Goal: Task Accomplishment & Management: Complete application form

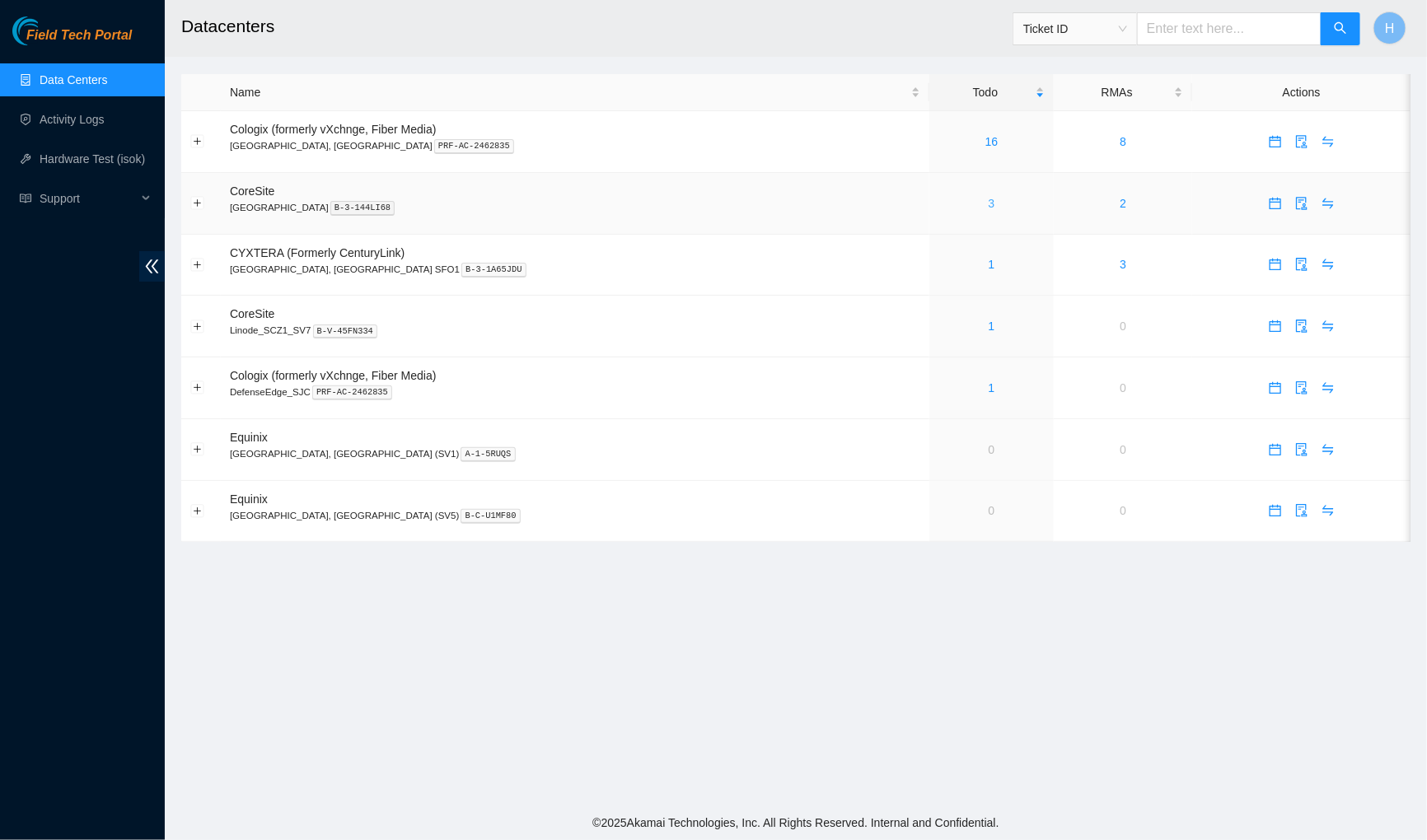
click at [989, 199] on link "3" at bounding box center [991, 203] width 7 height 13
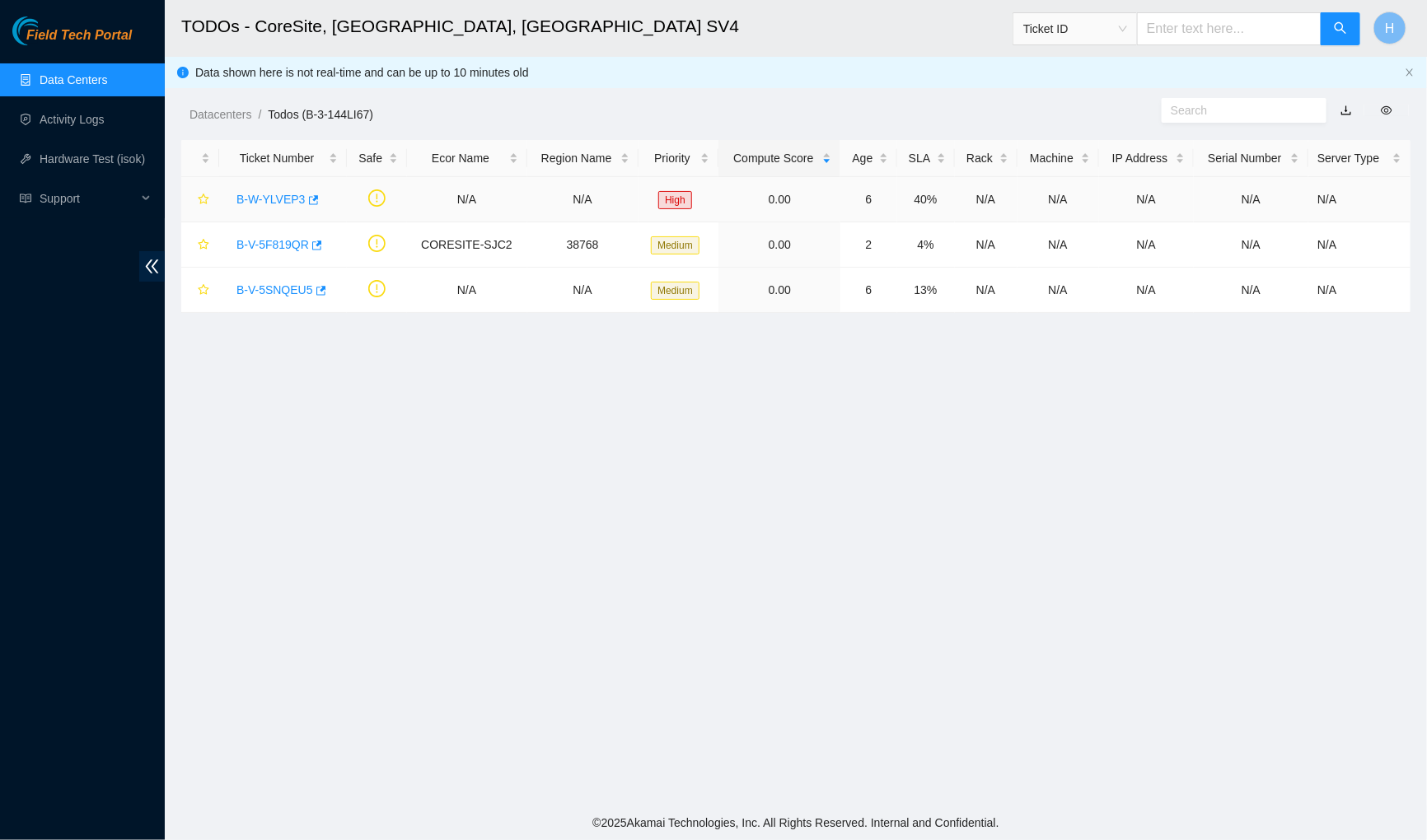
click at [284, 197] on link "B-W-YLVEP3" at bounding box center [271, 199] width 69 height 13
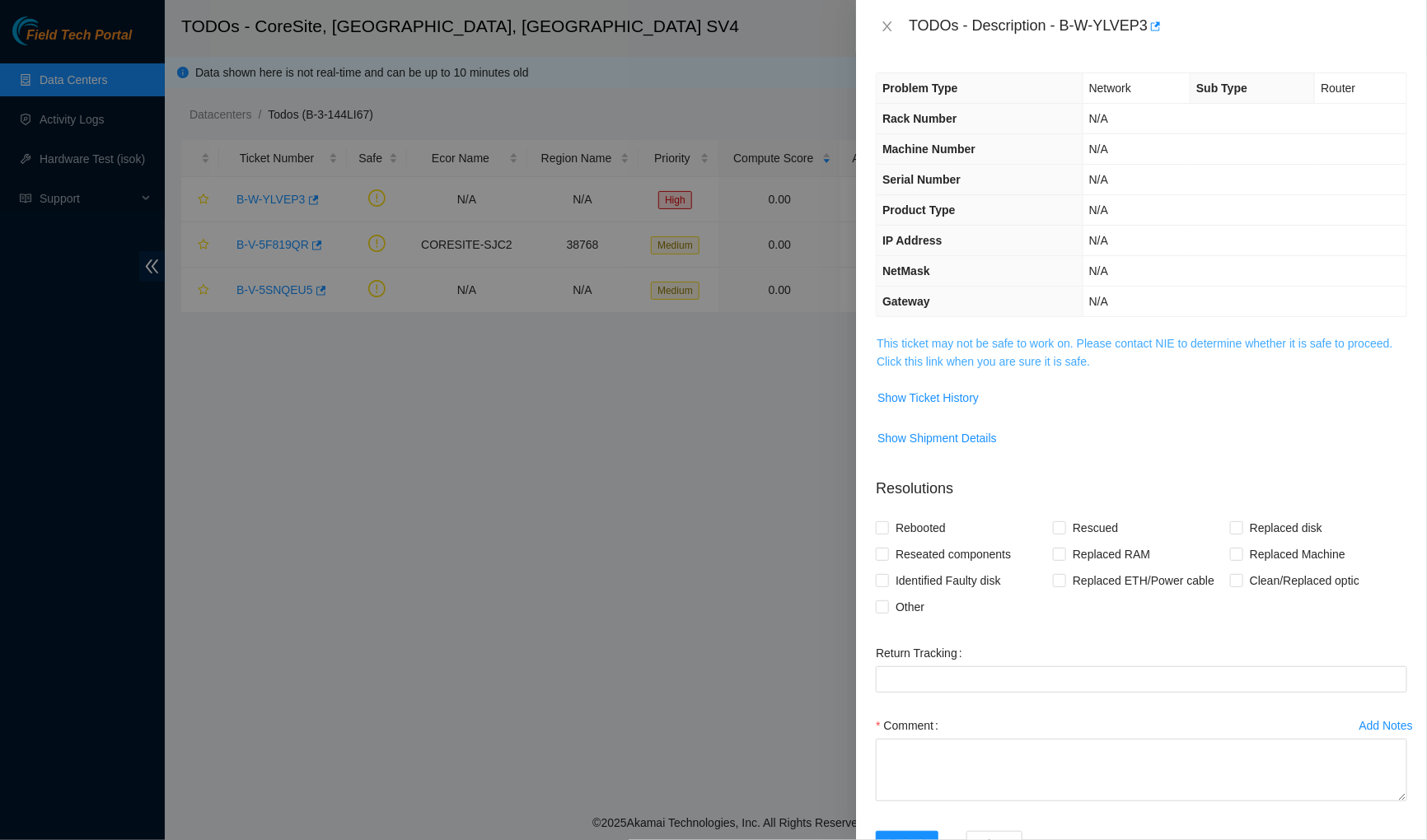
click at [913, 354] on link "This ticket may not be safe to work on. Please contact NIE to determine whether…" at bounding box center [1134, 353] width 515 height 31
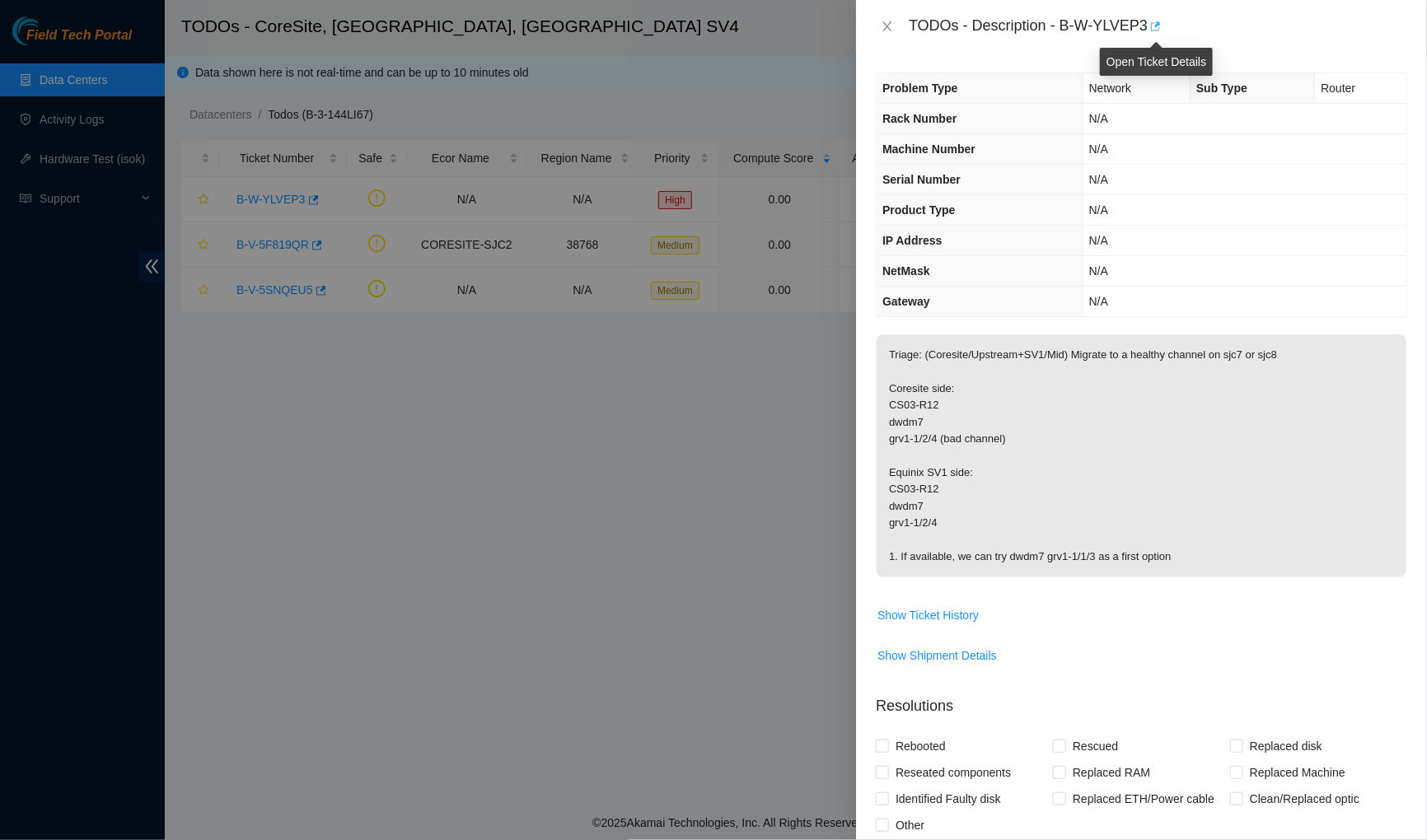
click at [1156, 27] on icon "button" at bounding box center [1154, 26] width 12 height 12
click at [963, 606] on span "Show Ticket History" at bounding box center [927, 615] width 101 height 18
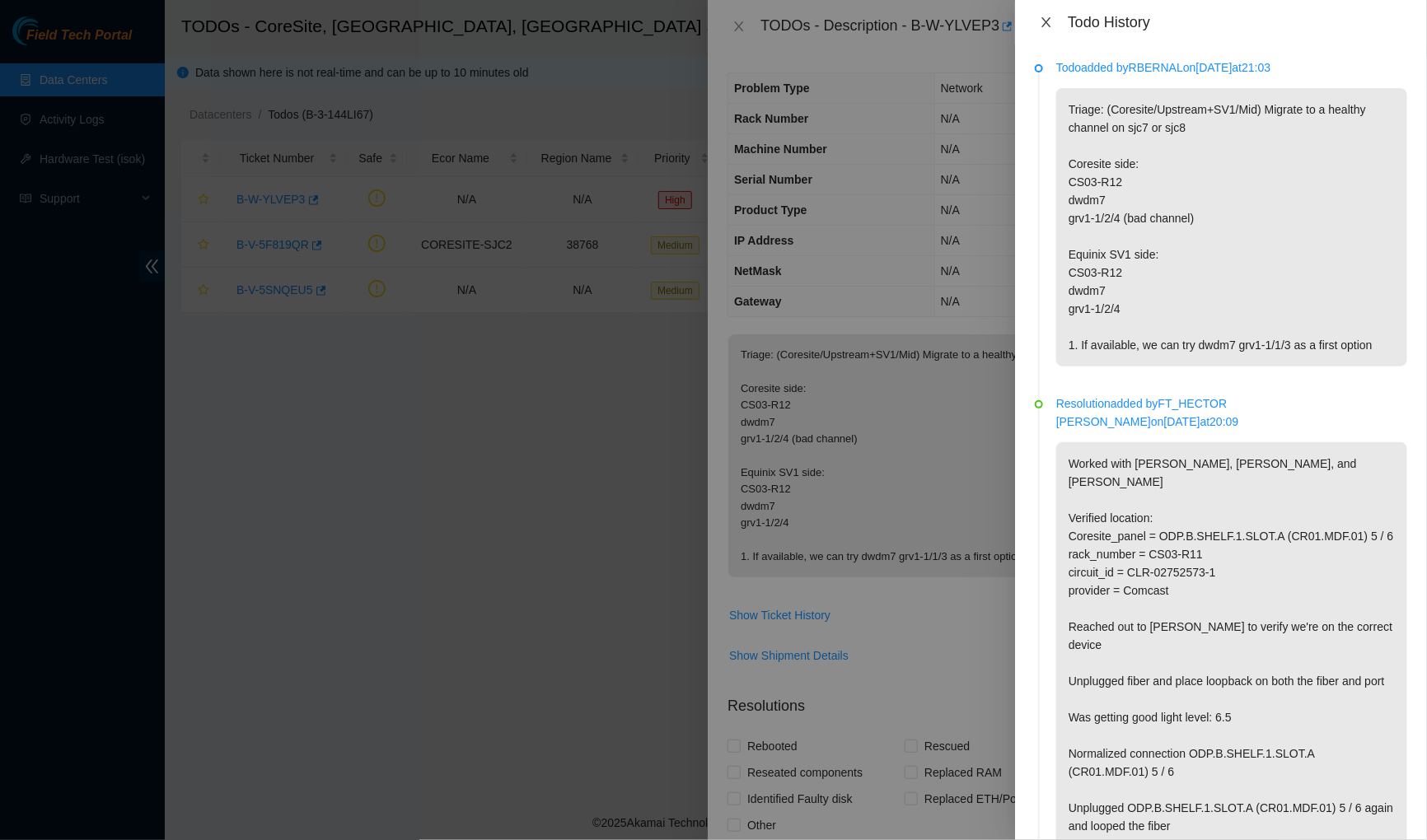
click at [1048, 23] on icon "close" at bounding box center [1046, 22] width 13 height 13
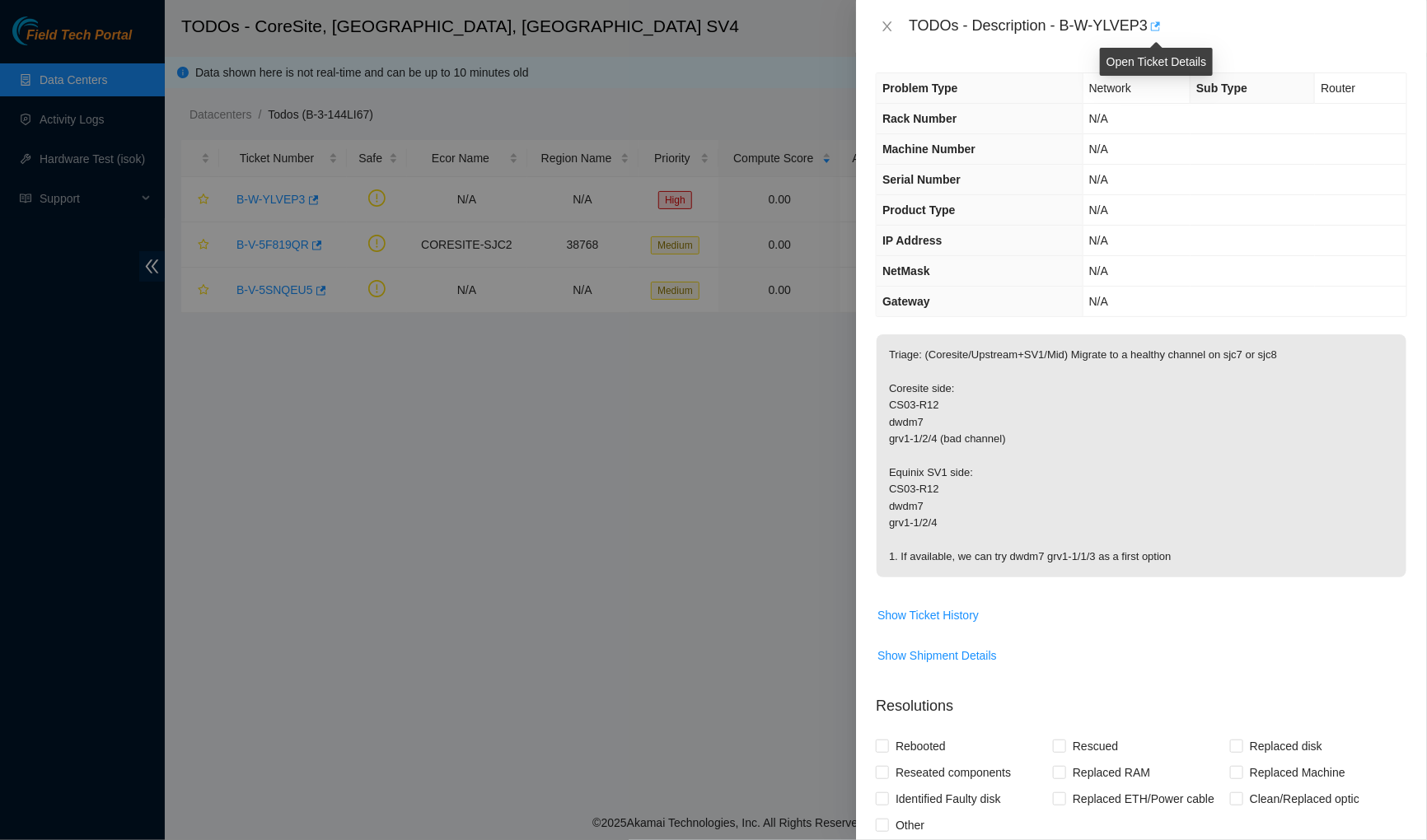
click at [1160, 28] on icon "button" at bounding box center [1154, 26] width 12 height 12
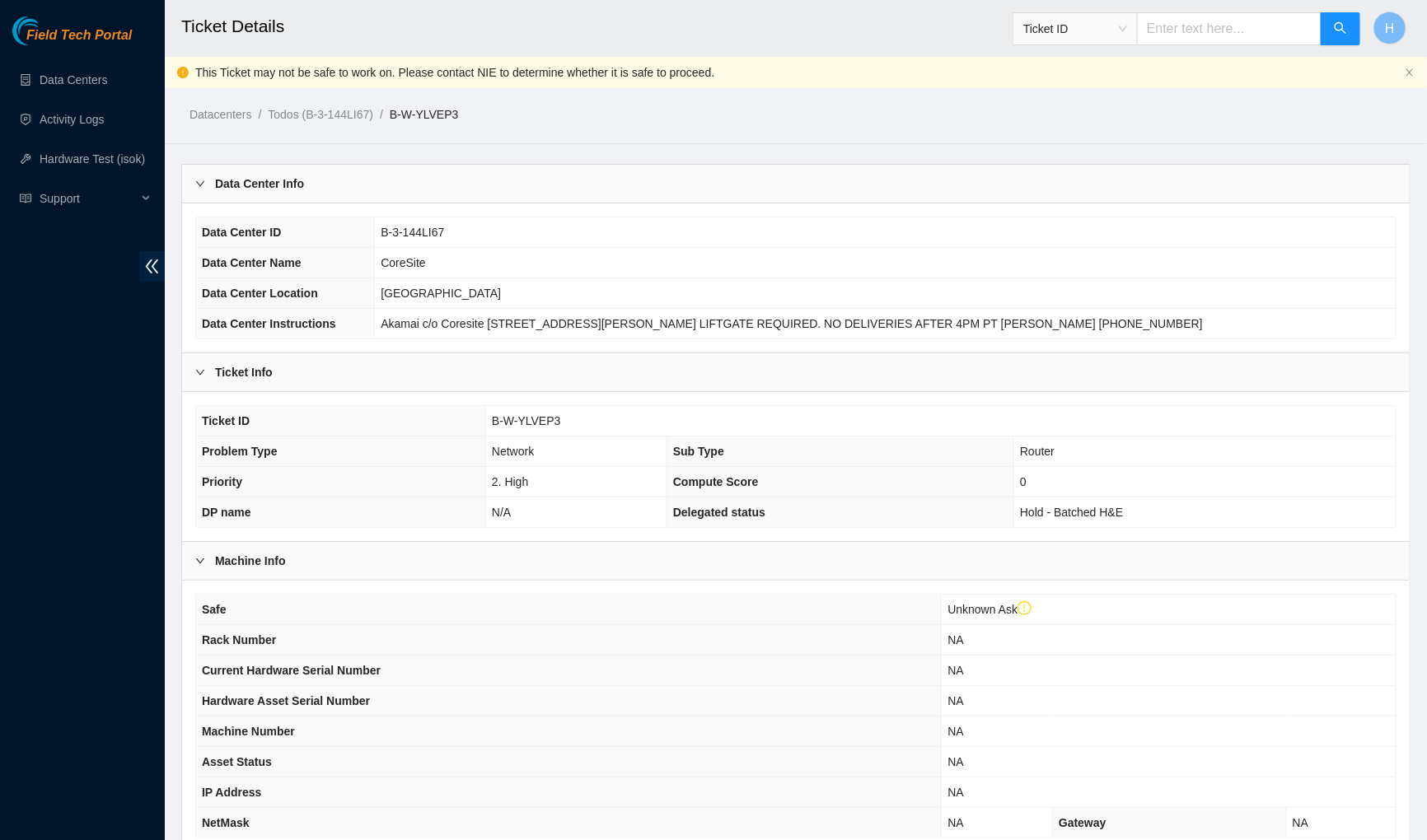
click at [469, 179] on div "Data Center Info" at bounding box center [796, 183] width 1228 height 38
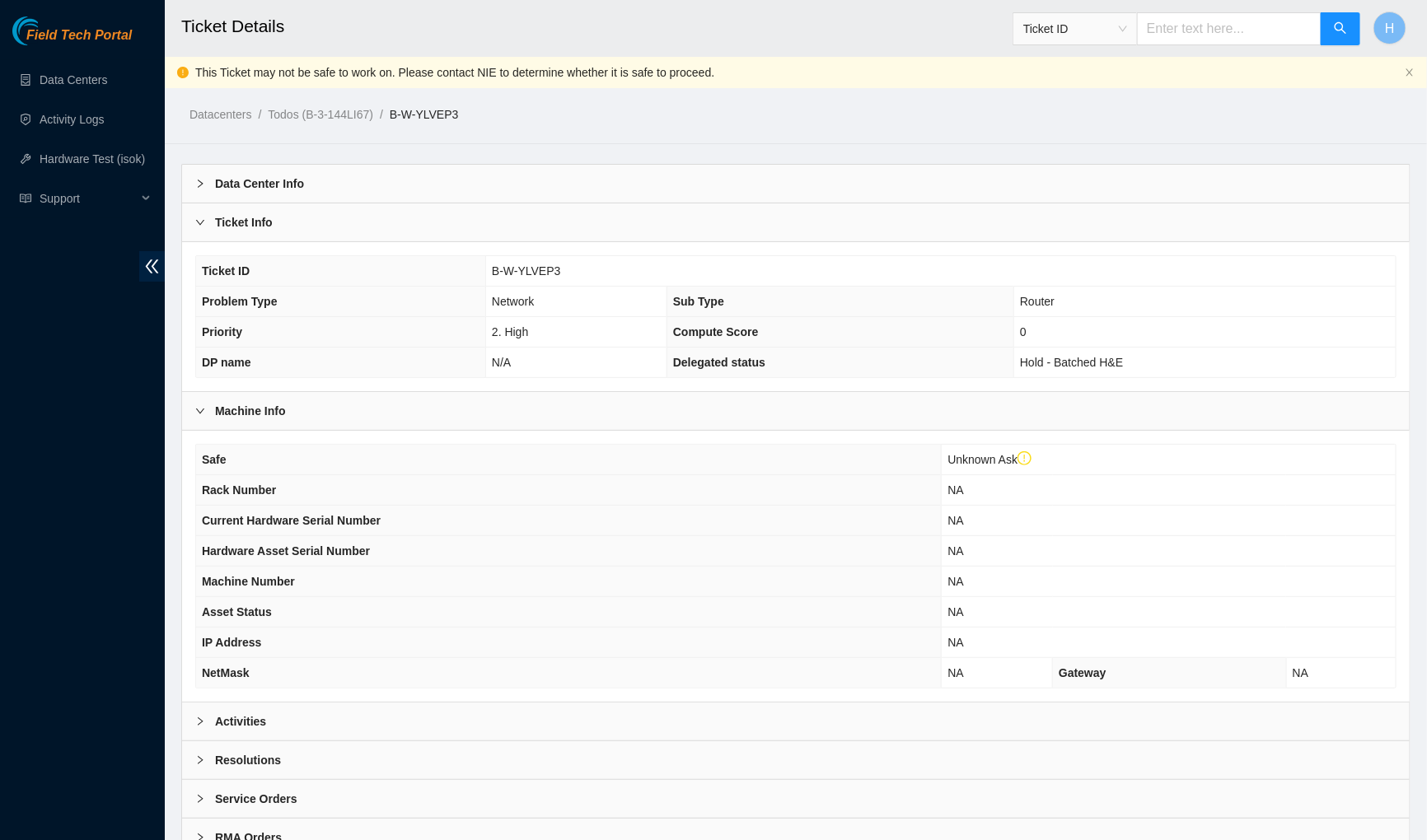
click at [462, 219] on div "Ticket Info" at bounding box center [796, 222] width 1228 height 38
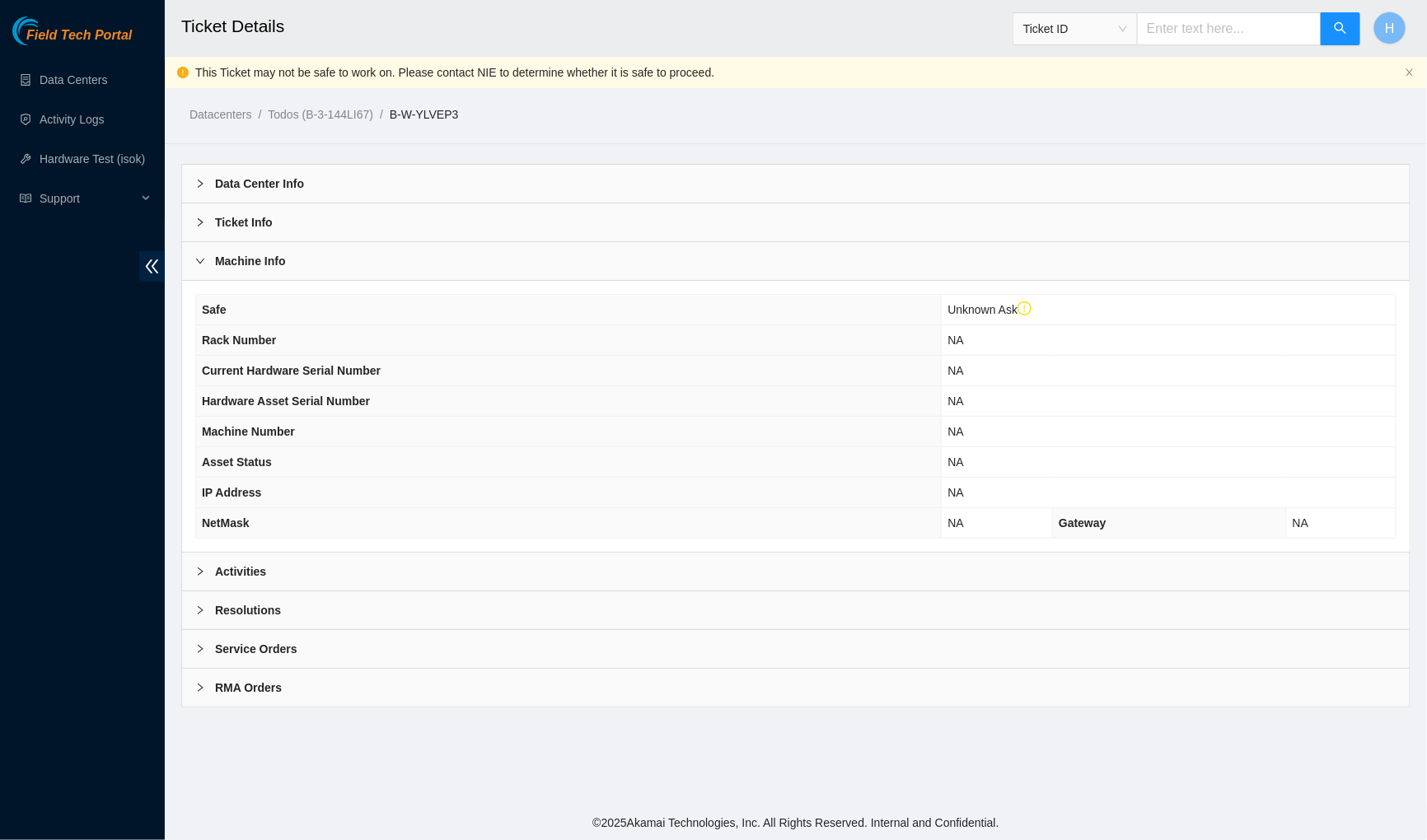
click at [450, 267] on div "Machine Info" at bounding box center [796, 260] width 1228 height 38
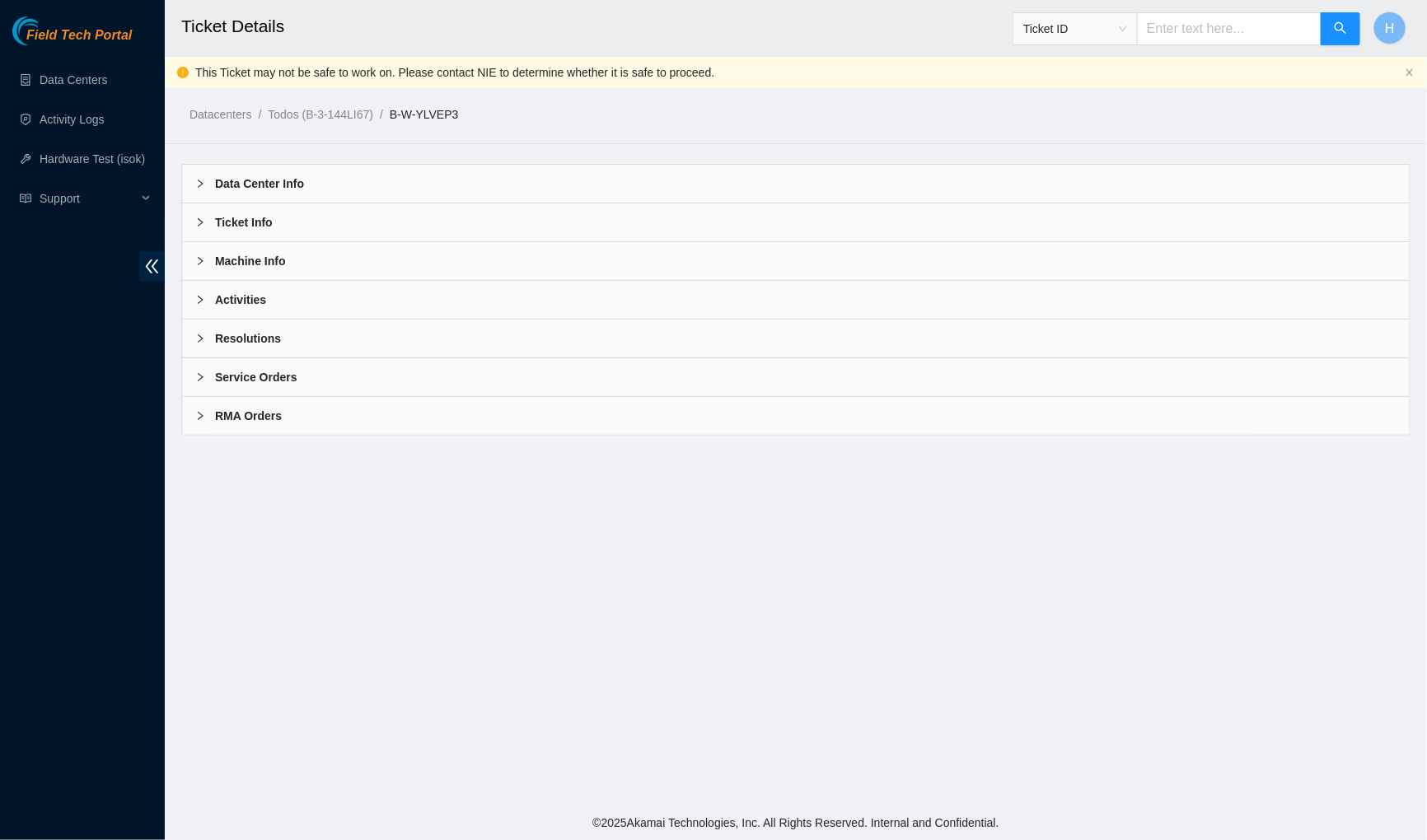
click at [442, 306] on div "Activities" at bounding box center [796, 300] width 1228 height 38
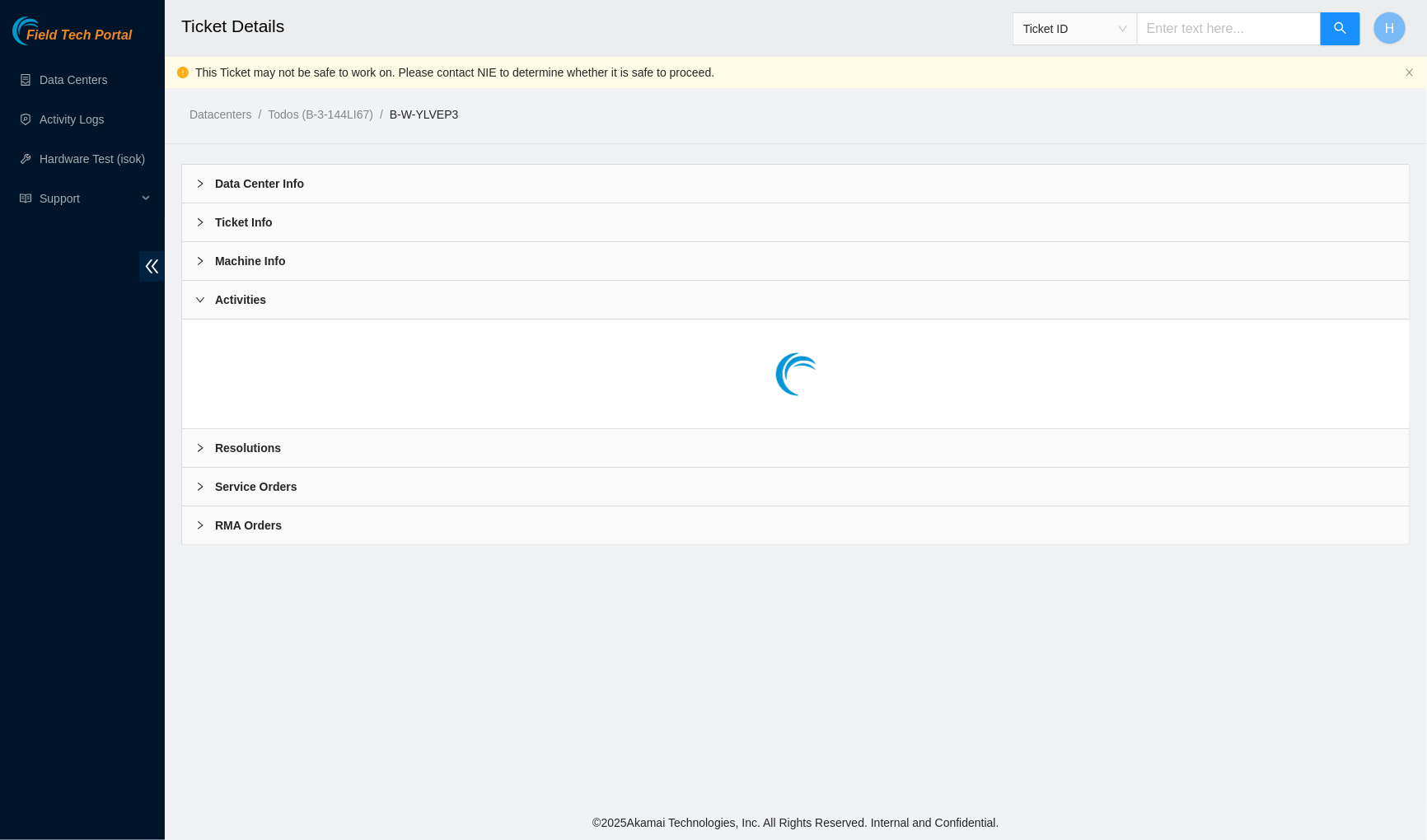
click at [703, 303] on div "Activities" at bounding box center [796, 300] width 1228 height 38
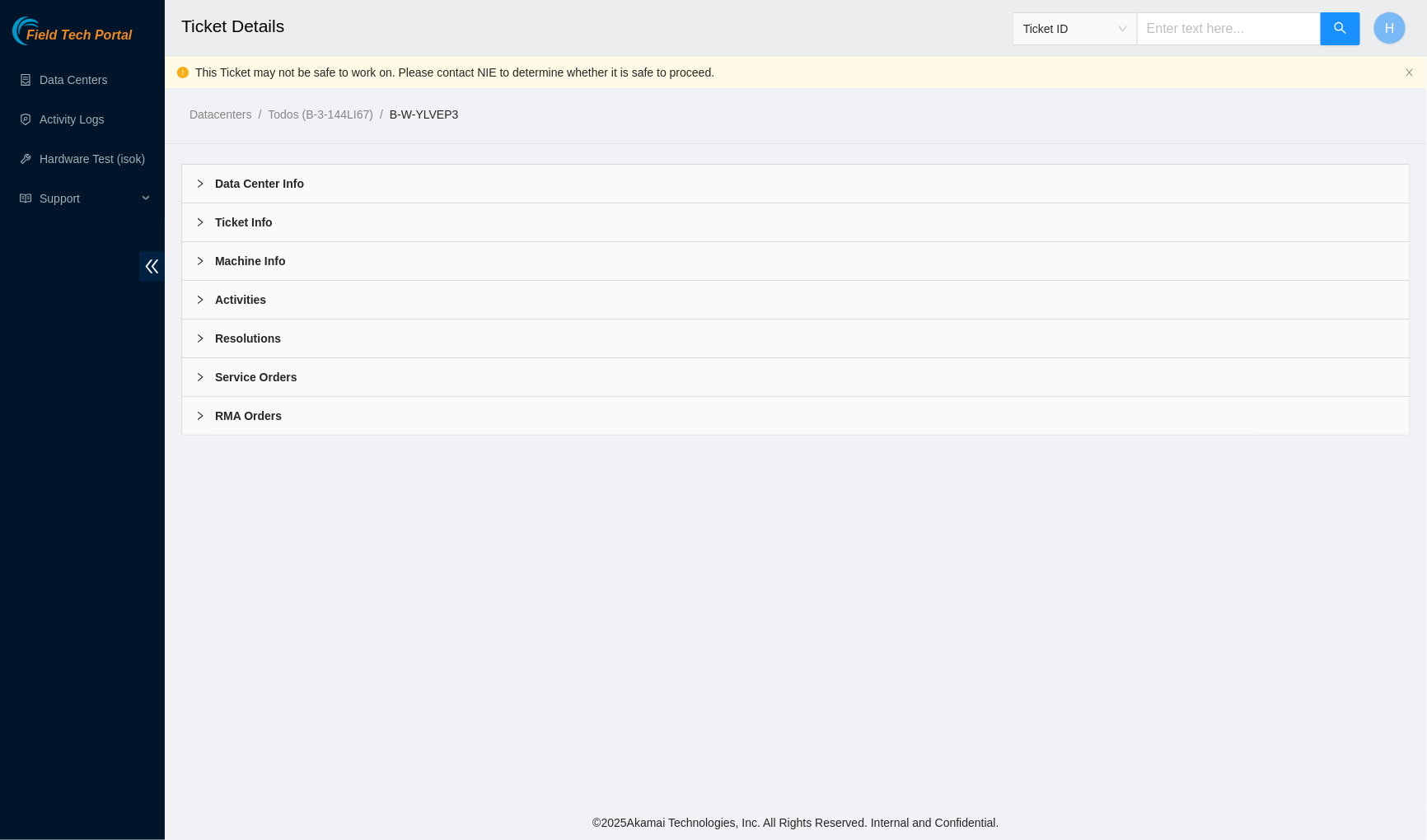
click at [675, 358] on div "Service Orders" at bounding box center [796, 377] width 1228 height 38
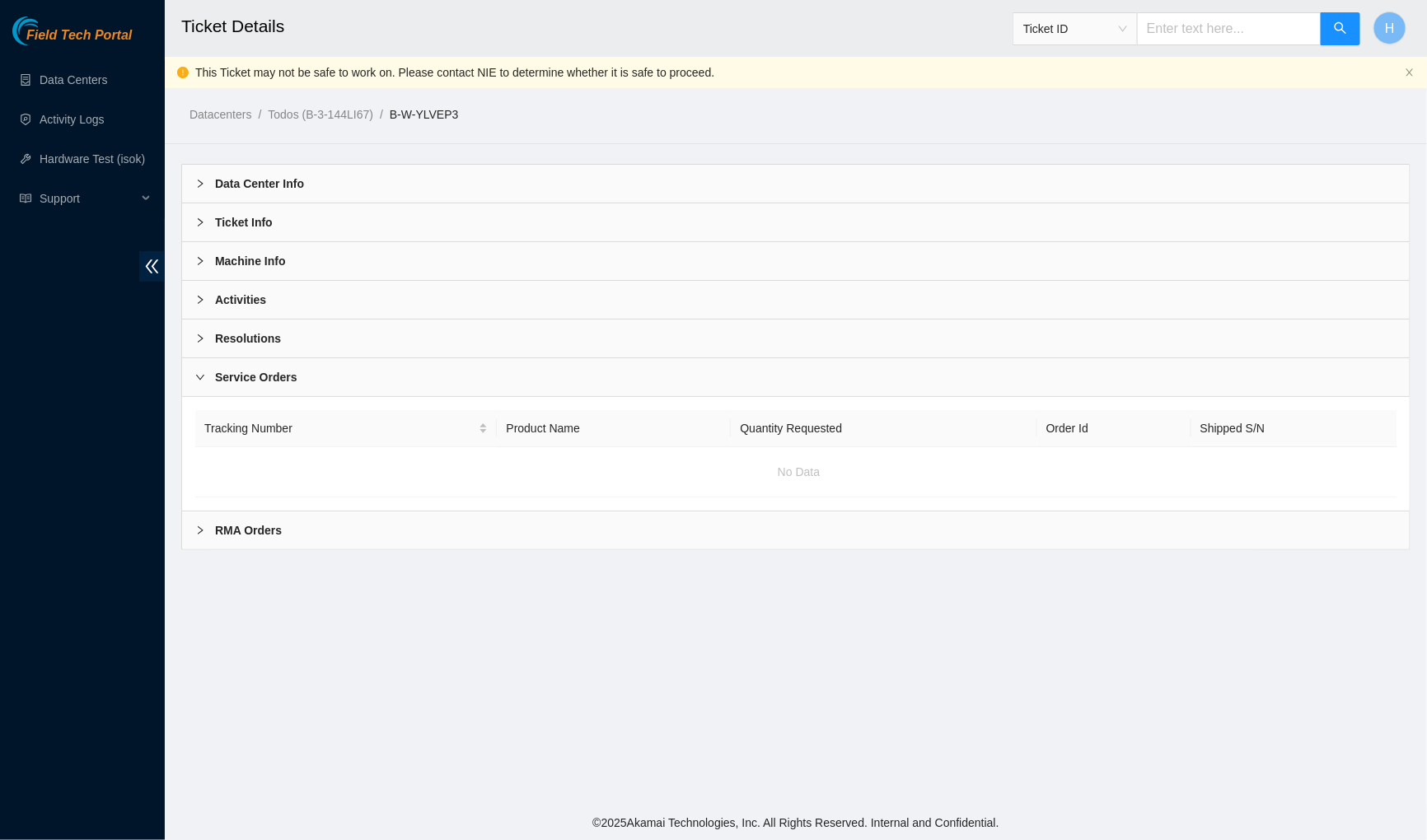
click at [646, 371] on div "Service Orders" at bounding box center [796, 377] width 1228 height 38
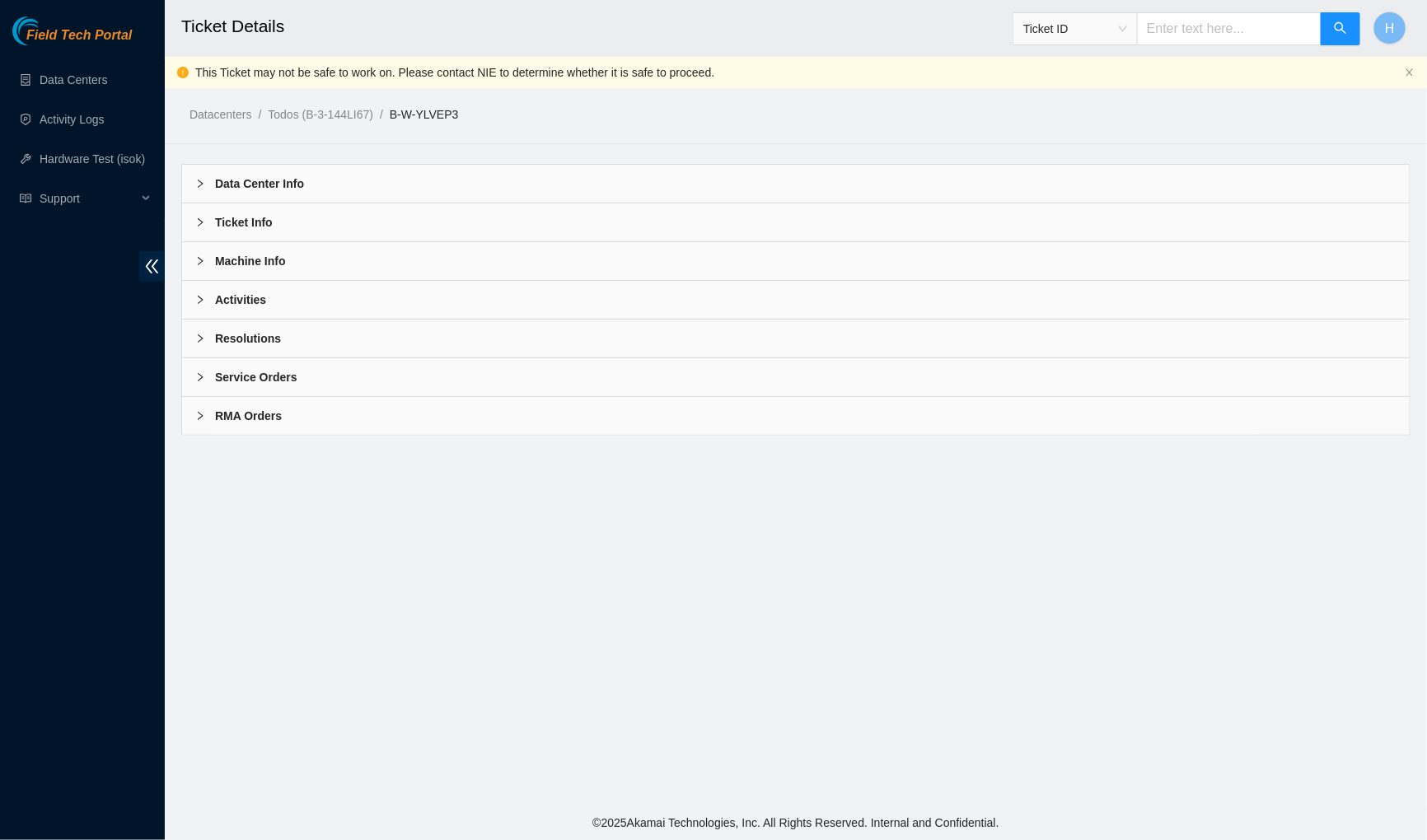
click at [485, 345] on div "Resolutions" at bounding box center [796, 338] width 1228 height 38
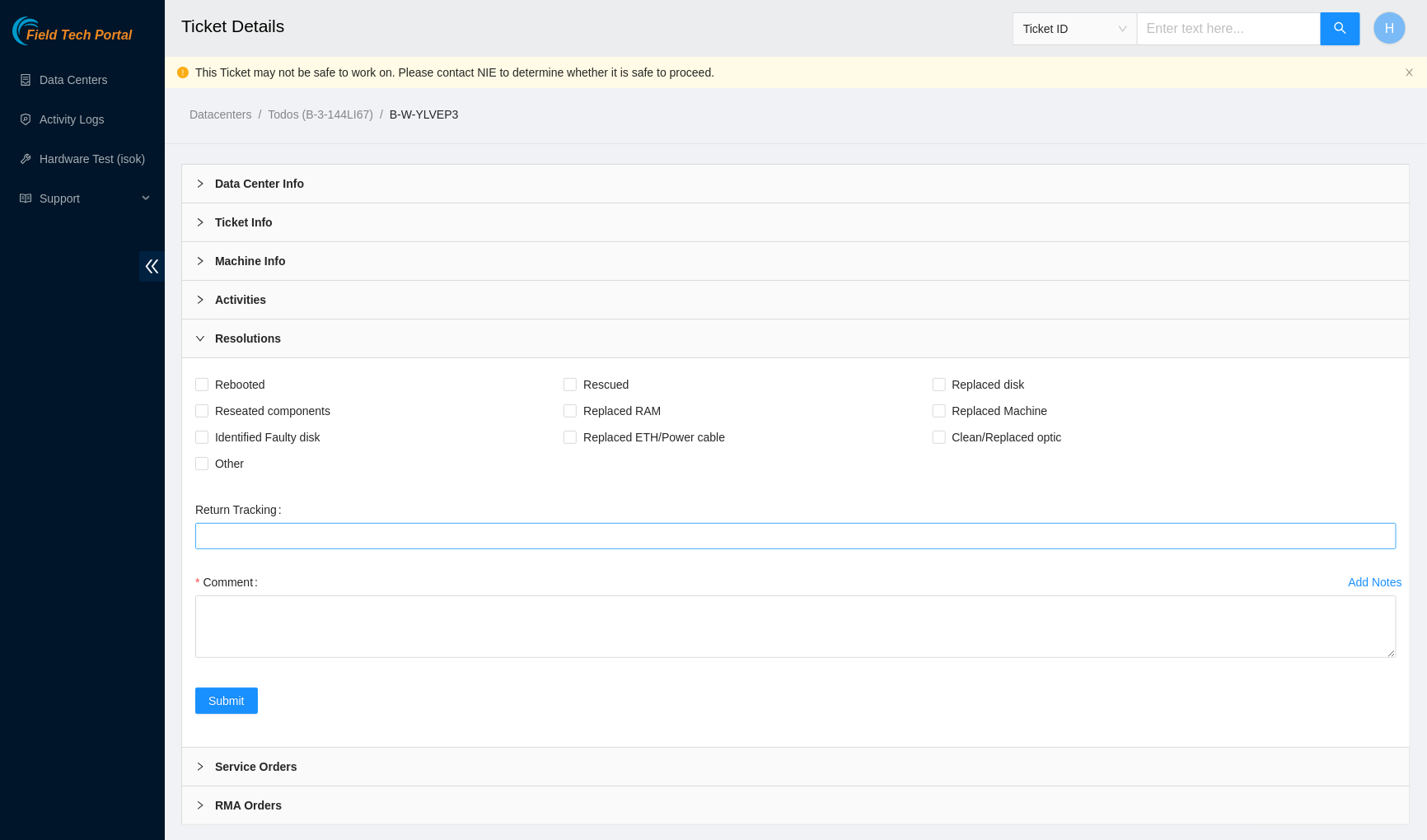
scroll to position [32, 0]
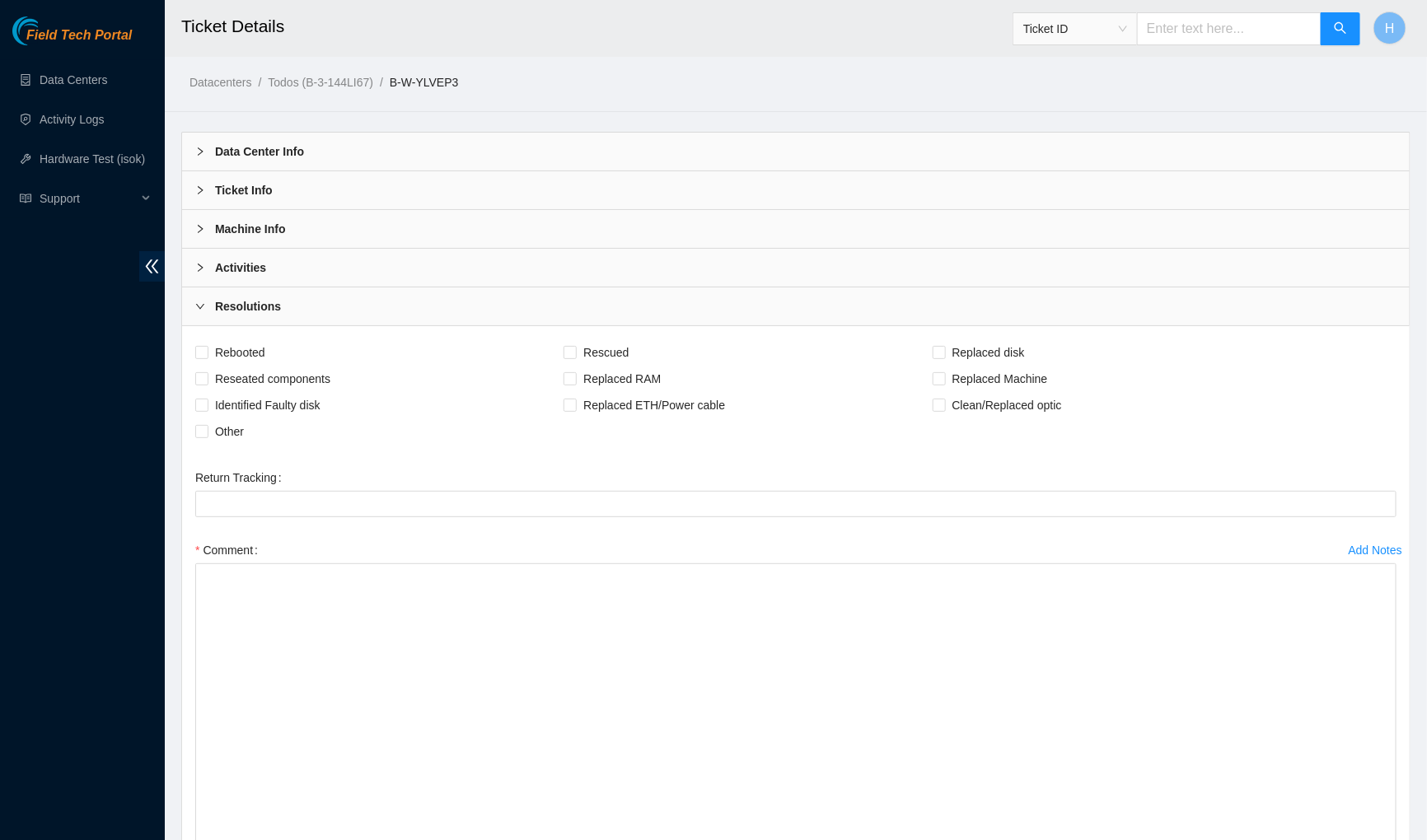
drag, startPoint x: 1389, startPoint y: 615, endPoint x: 1435, endPoint y: 848, distance: 237.5
click at [1426, 808] on html "Field Tech Portal Data Centers Activity Logs Hardware Test (isok) Support Ticke…" at bounding box center [713, 388] width 1427 height 840
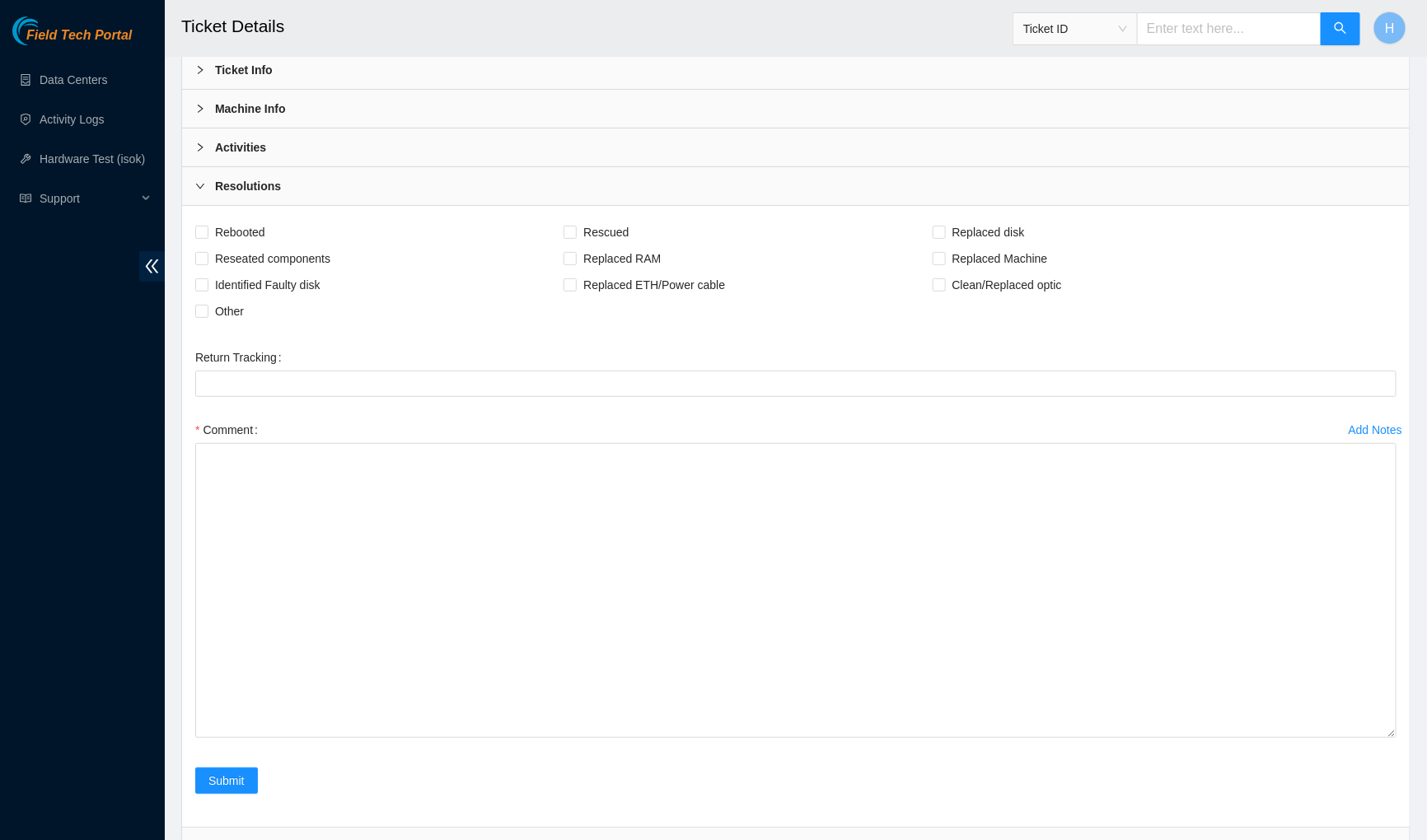
scroll to position [264, 0]
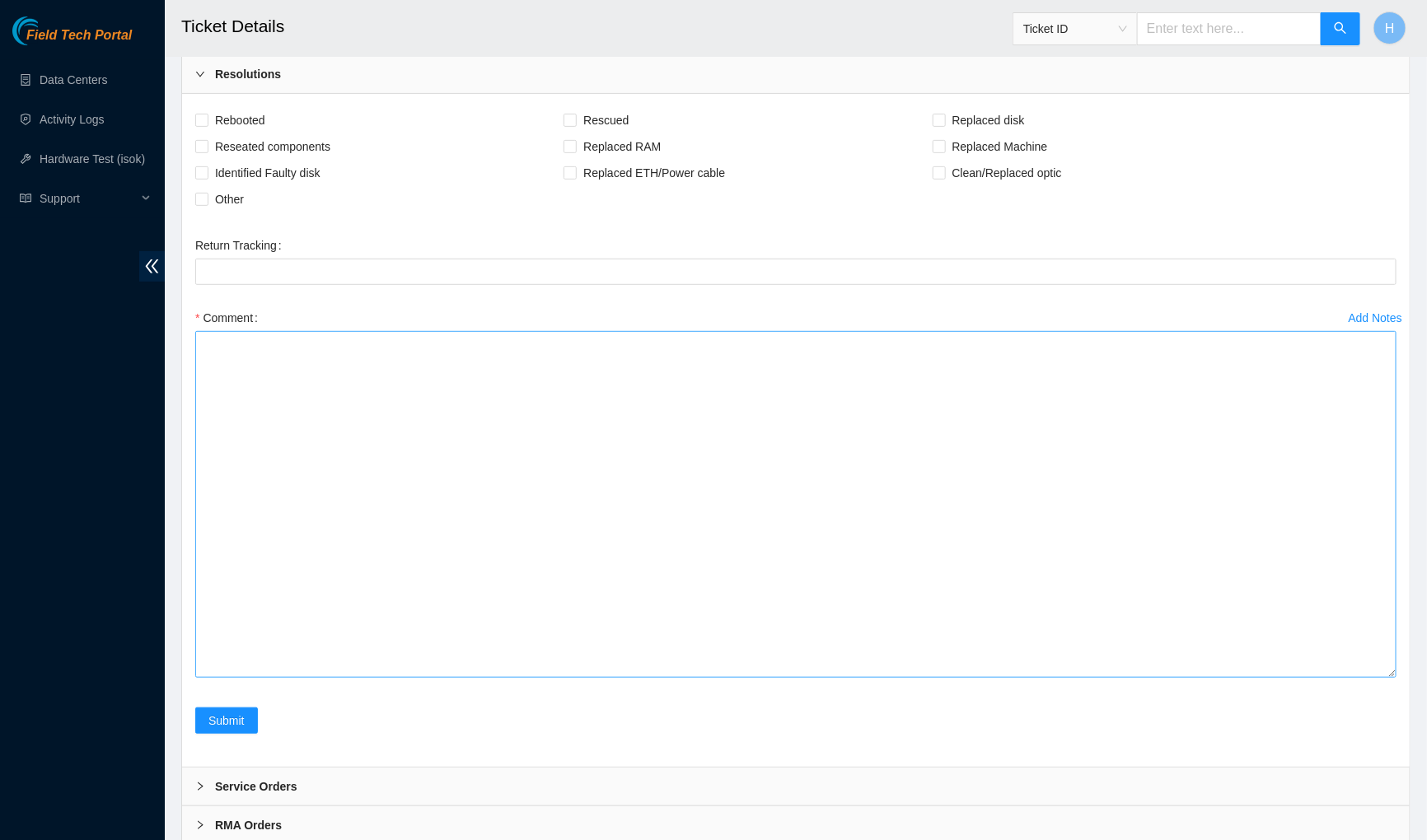
drag, startPoint x: 1394, startPoint y: 615, endPoint x: 1382, endPoint y: 669, distance: 55.3
click at [1382, 668] on textarea "Comment" at bounding box center [796, 505] width 1201 height 347
click at [944, 167] on input "Clean/Replaced optic" at bounding box center [938, 172] width 12 height 12
checkbox input "true"
click at [175, 122] on main "Ticket Details Ticket ID H This Ticket may not be safe to work on. Please conta…" at bounding box center [796, 300] width 1262 height 1127
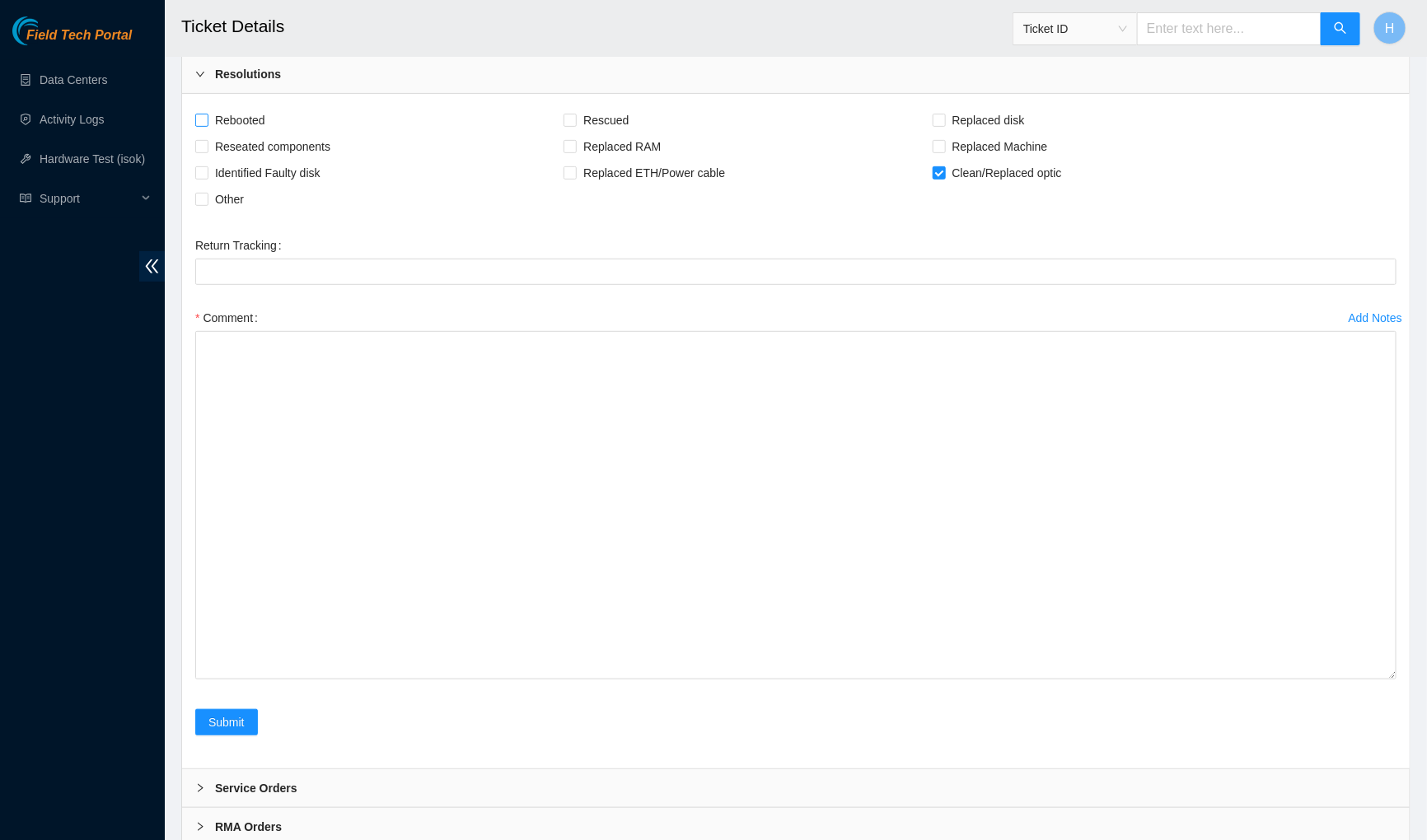
click at [196, 119] on input "Rebooted" at bounding box center [201, 119] width 12 height 12
checkbox input "true"
click at [199, 142] on input "Reseated components" at bounding box center [201, 145] width 12 height 12
checkbox input "true"
click at [204, 196] on input "Other" at bounding box center [201, 198] width 12 height 12
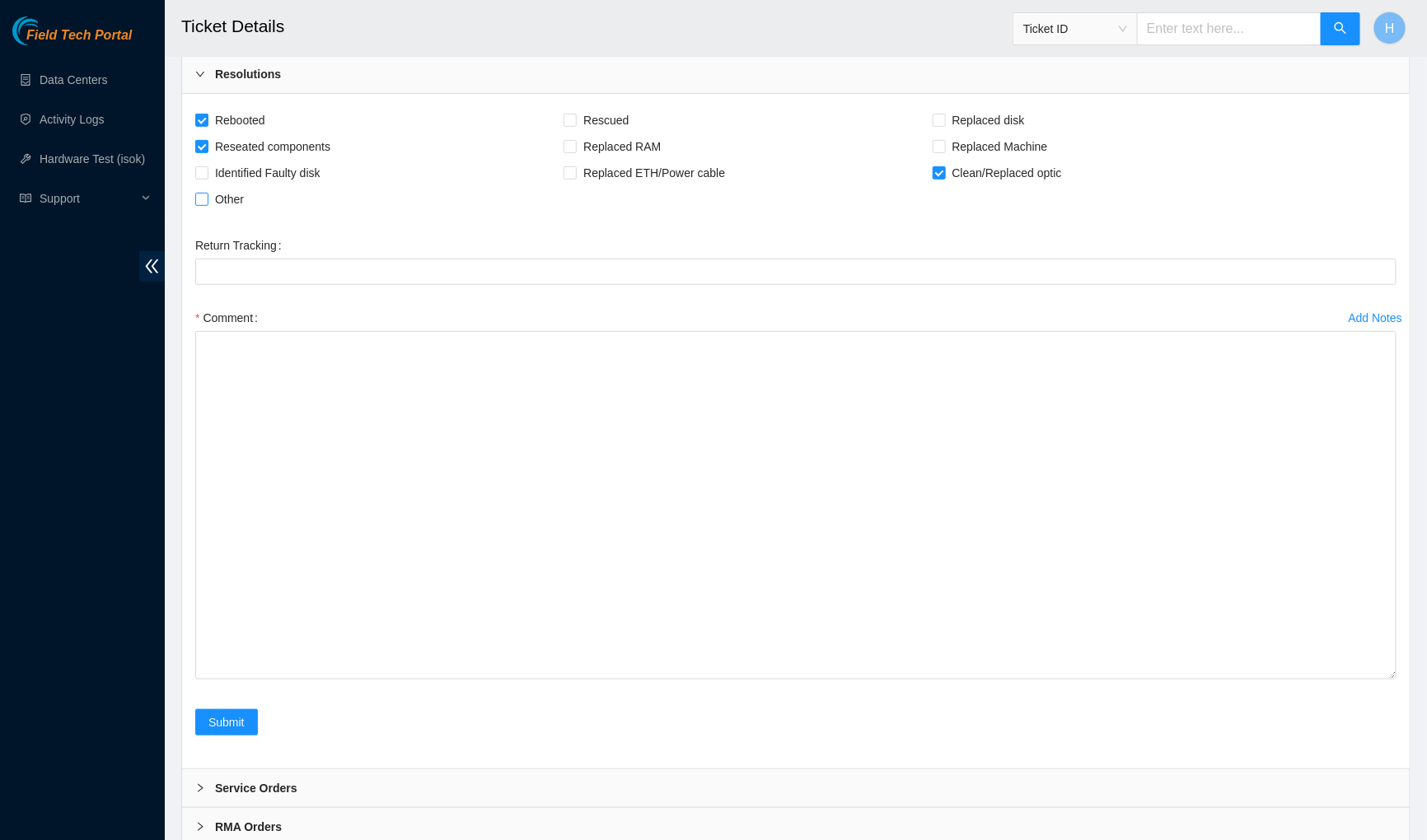
checkbox input "true"
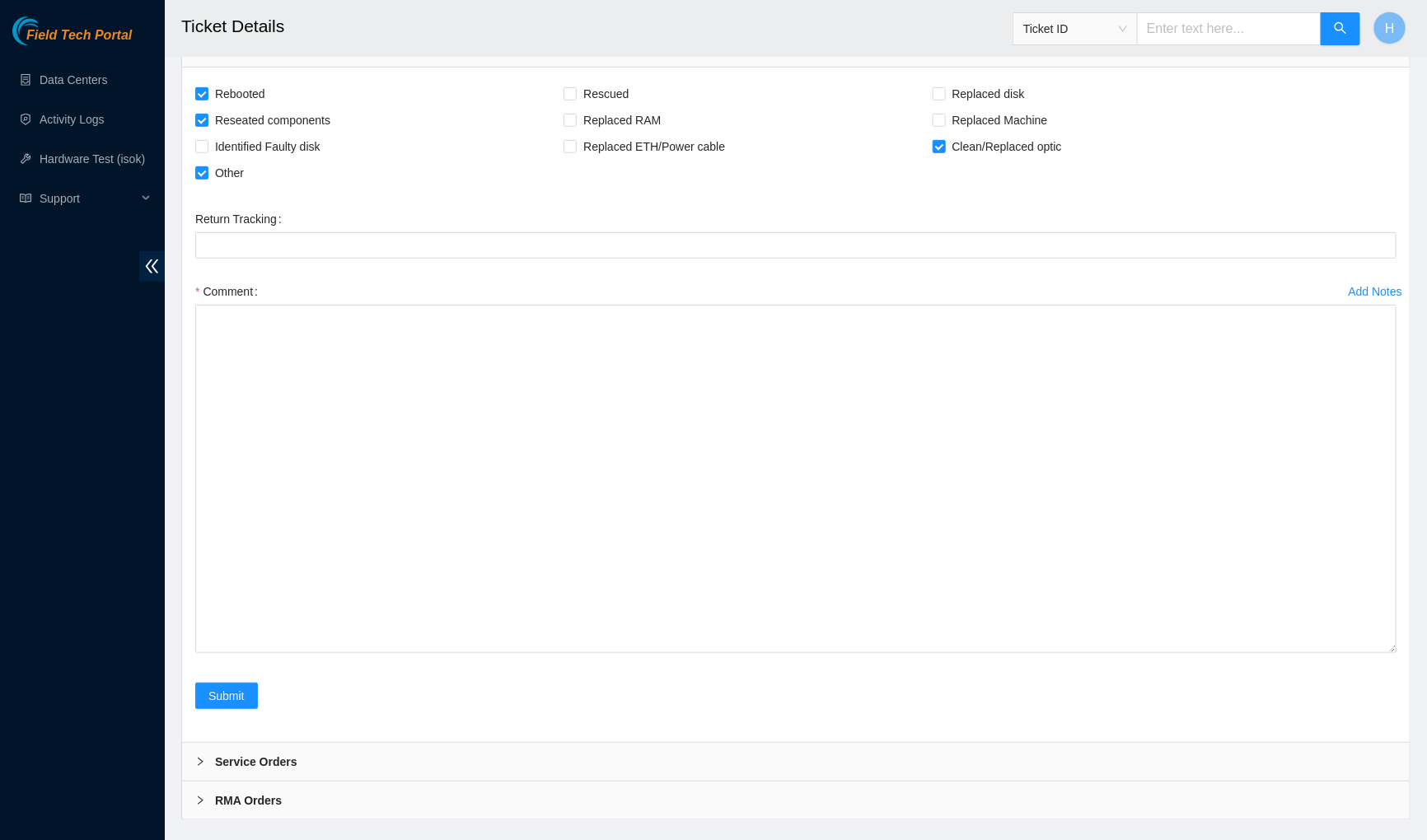
scroll to position [318, 0]
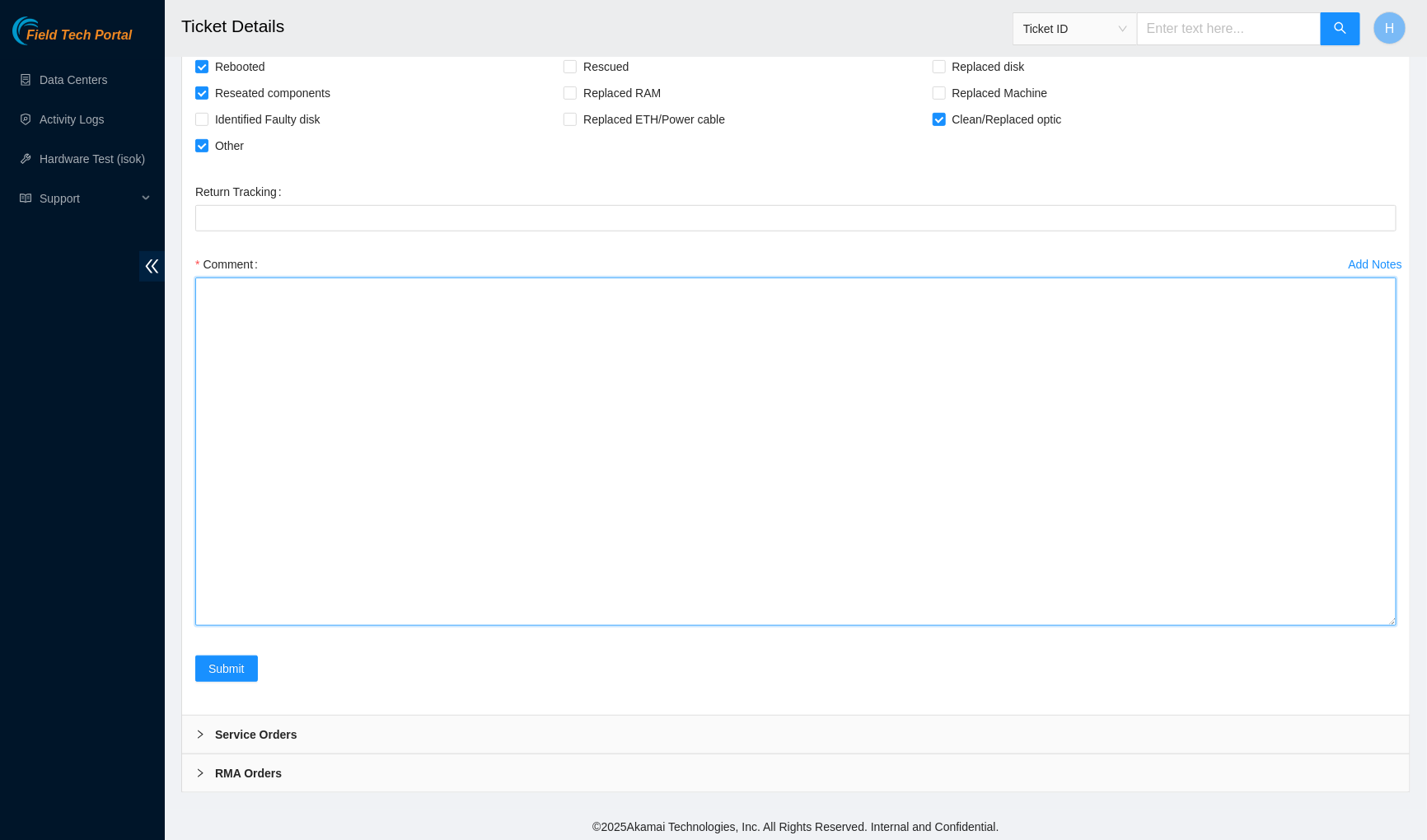
click at [609, 339] on textarea "Comment" at bounding box center [796, 452] width 1201 height 349
paste textarea "Worked with Hector, Triage with NIE Ray Continued work from previous day to tro…"
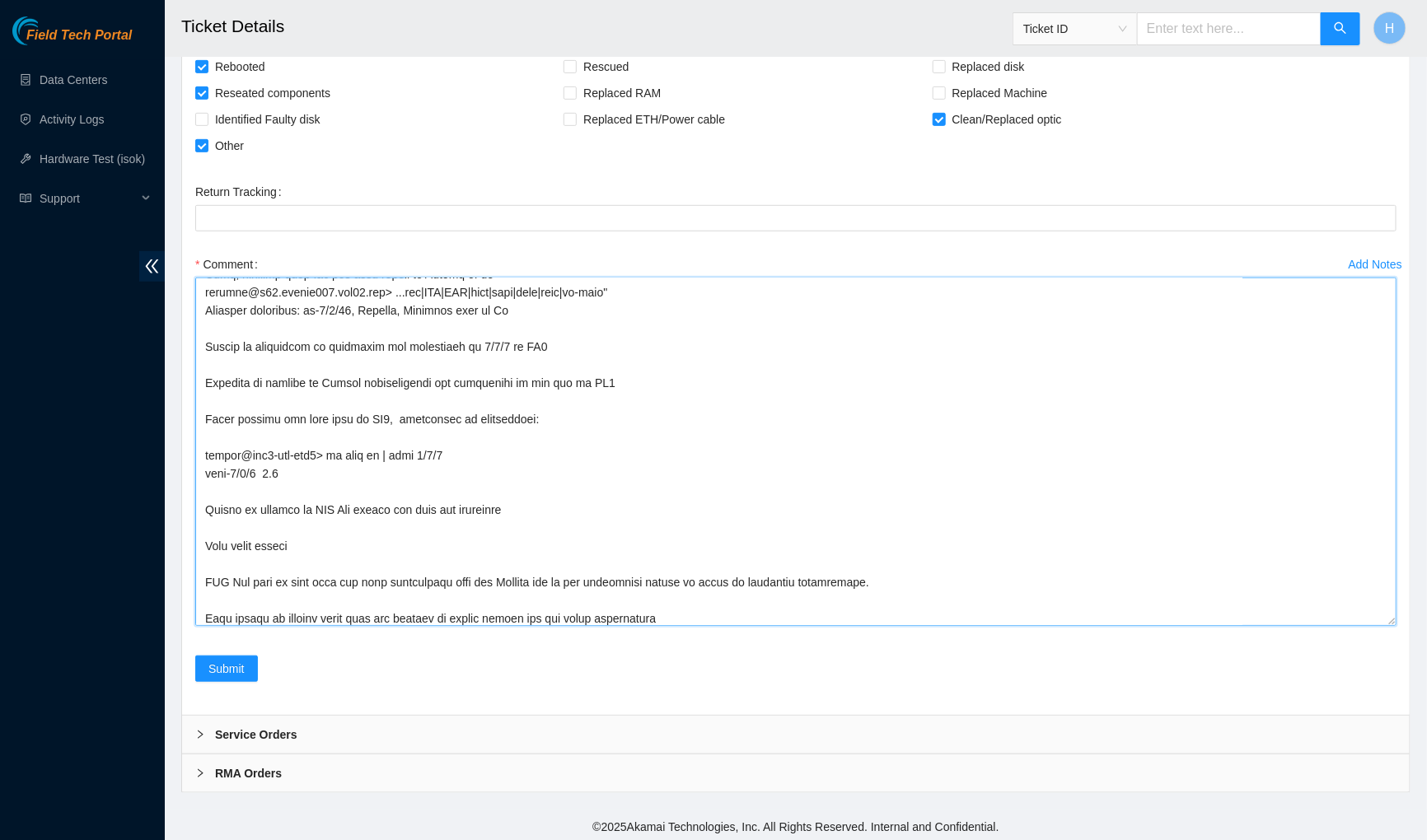
scroll to position [1054, 0]
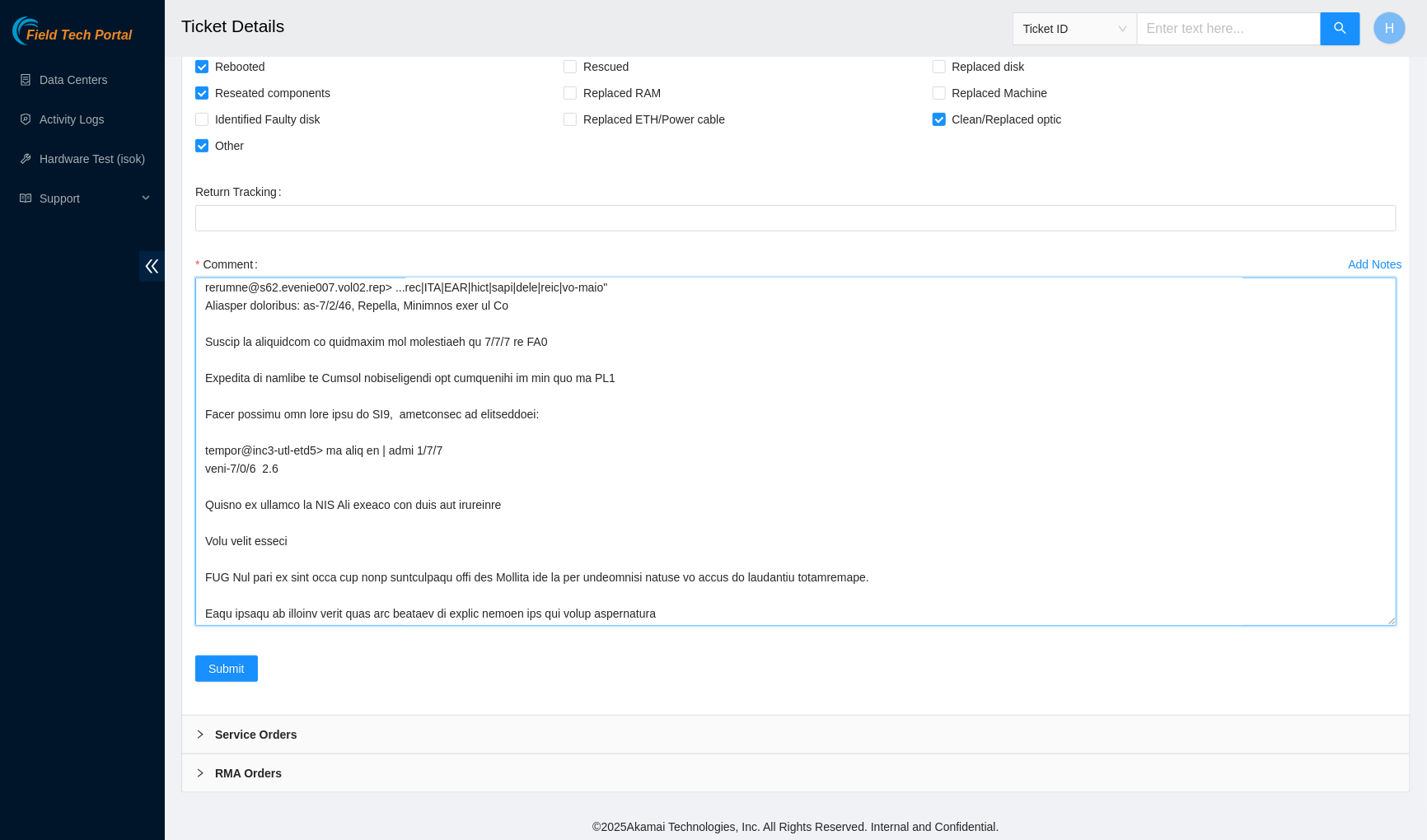
click at [234, 339] on textarea "Comment" at bounding box center [796, 452] width 1201 height 349
drag, startPoint x: 201, startPoint y: 371, endPoint x: 648, endPoint y: 387, distance: 447.3
click at [648, 387] on textarea "Comment" at bounding box center [796, 452] width 1201 height 349
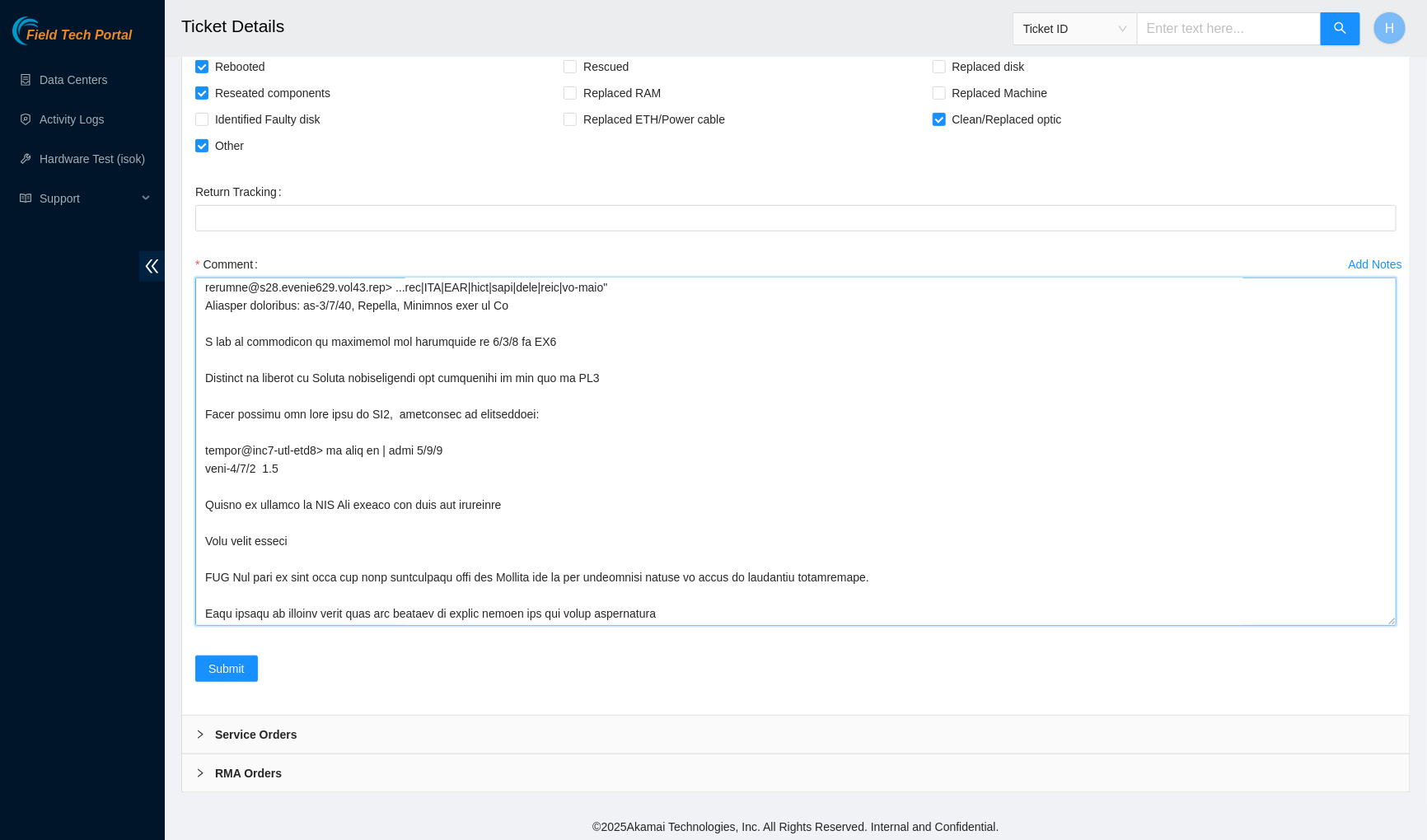
drag, startPoint x: 648, startPoint y: 387, endPoint x: 633, endPoint y: 379, distance: 17.0
click at [636, 381] on textarea "Comment" at bounding box center [796, 452] width 1201 height 349
click at [207, 375] on textarea "Comment" at bounding box center [796, 452] width 1201 height 349
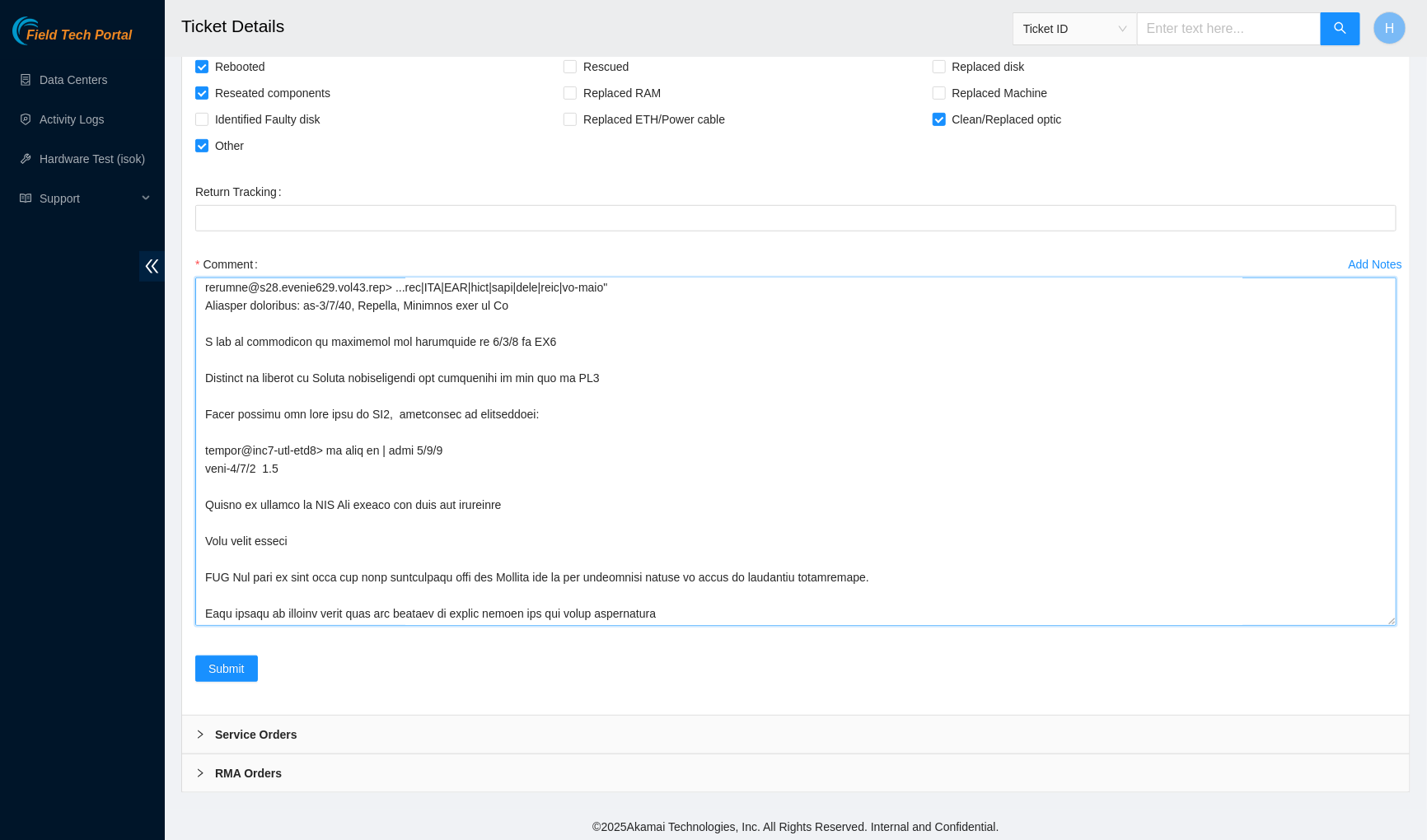
click at [207, 375] on textarea "Comment" at bounding box center [796, 452] width 1201 height 349
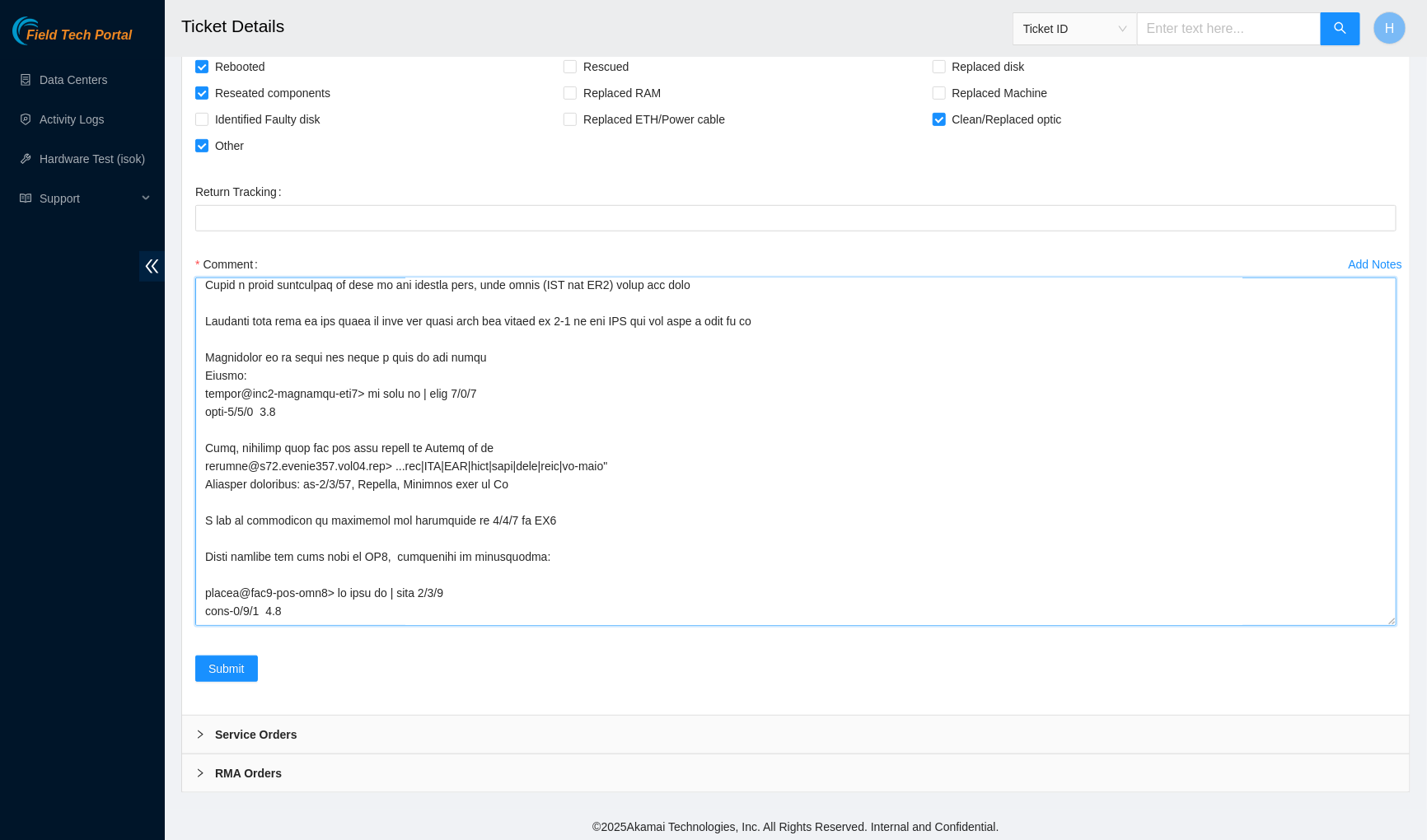
scroll to position [859, 0]
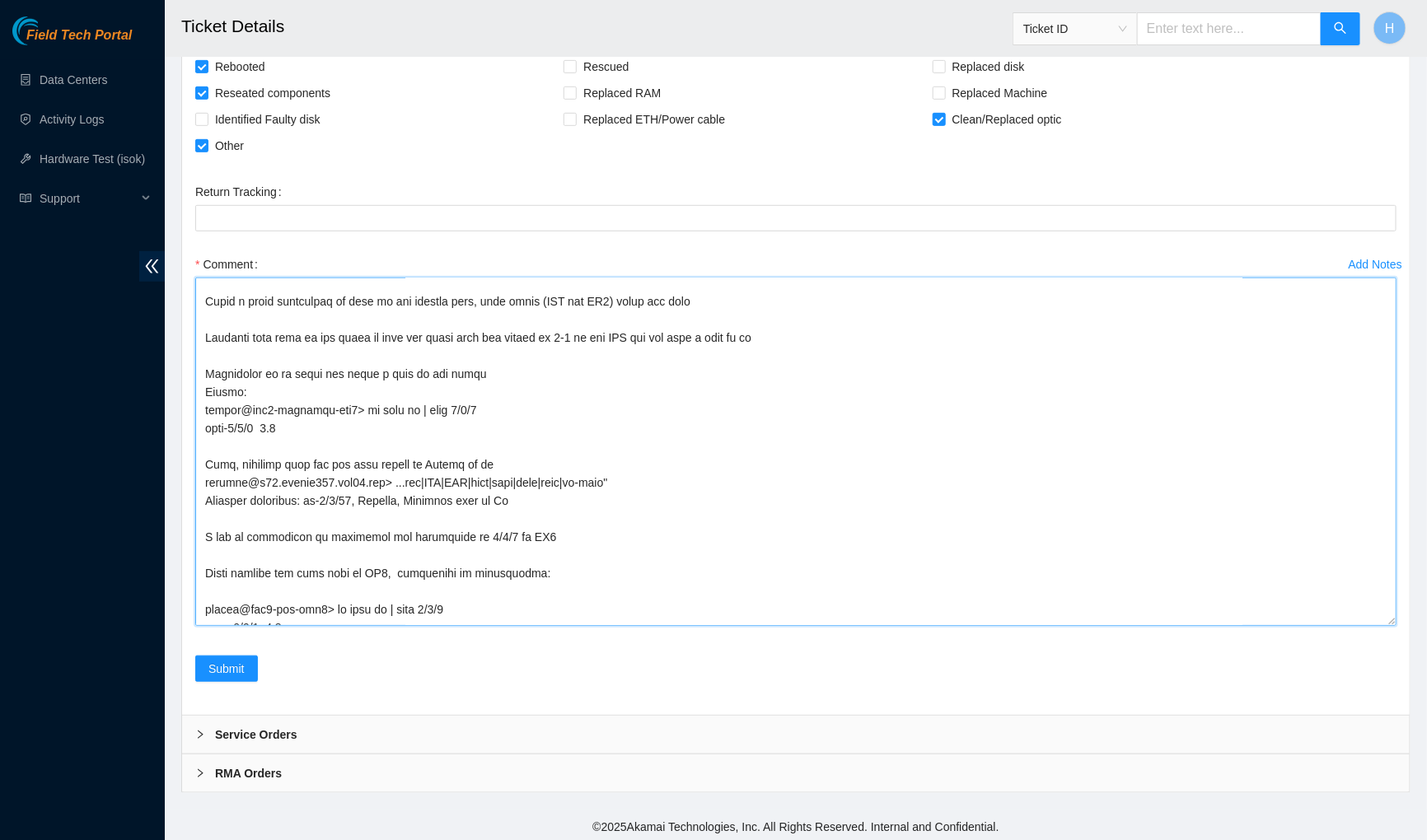
drag, startPoint x: 457, startPoint y: 457, endPoint x: 366, endPoint y: 451, distance: 91.2
click at [366, 451] on textarea "Comment" at bounding box center [796, 452] width 1201 height 349
drag, startPoint x: 525, startPoint y: 454, endPoint x: 476, endPoint y: 458, distance: 49.2
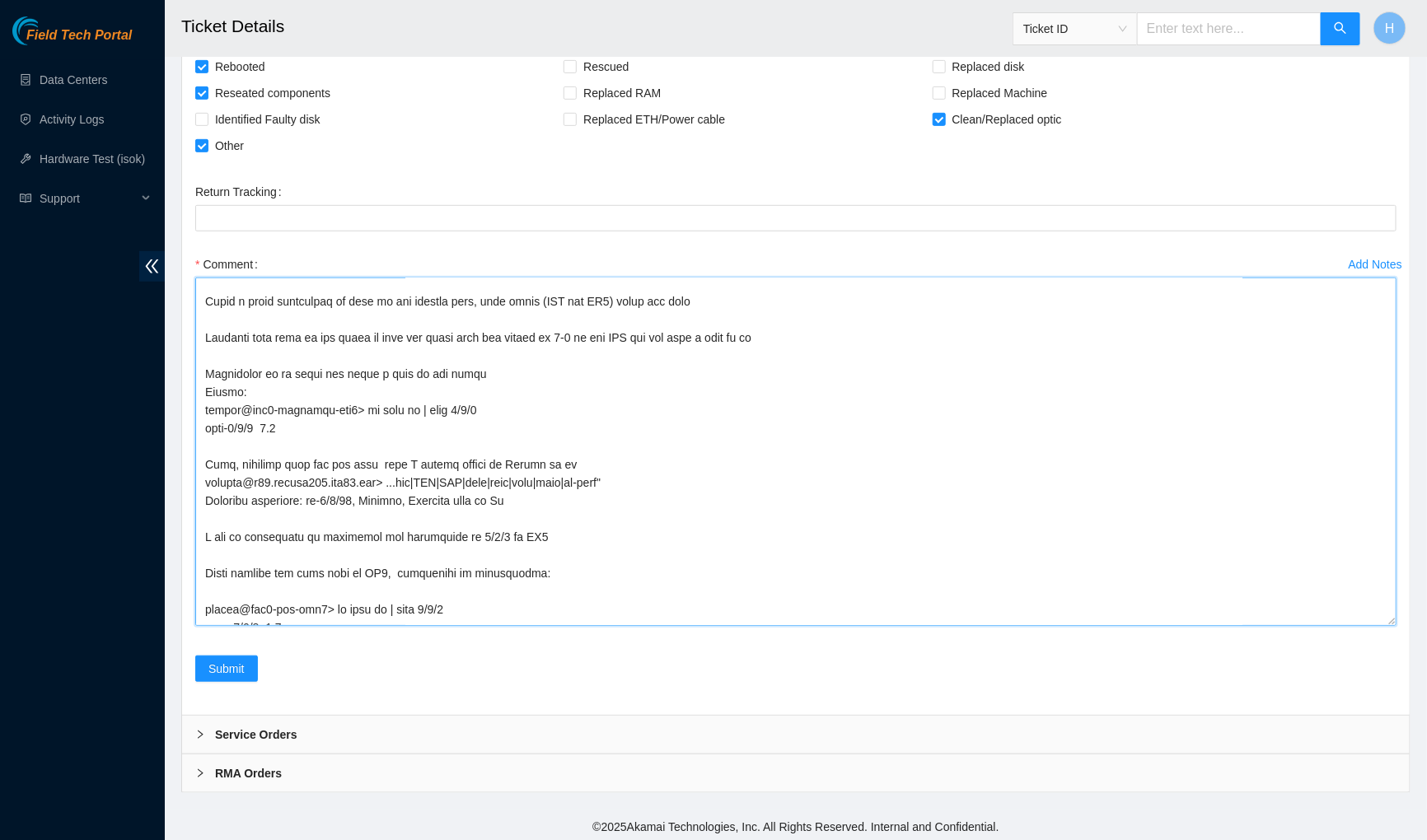
click at [476, 458] on textarea "Comment" at bounding box center [796, 452] width 1201 height 349
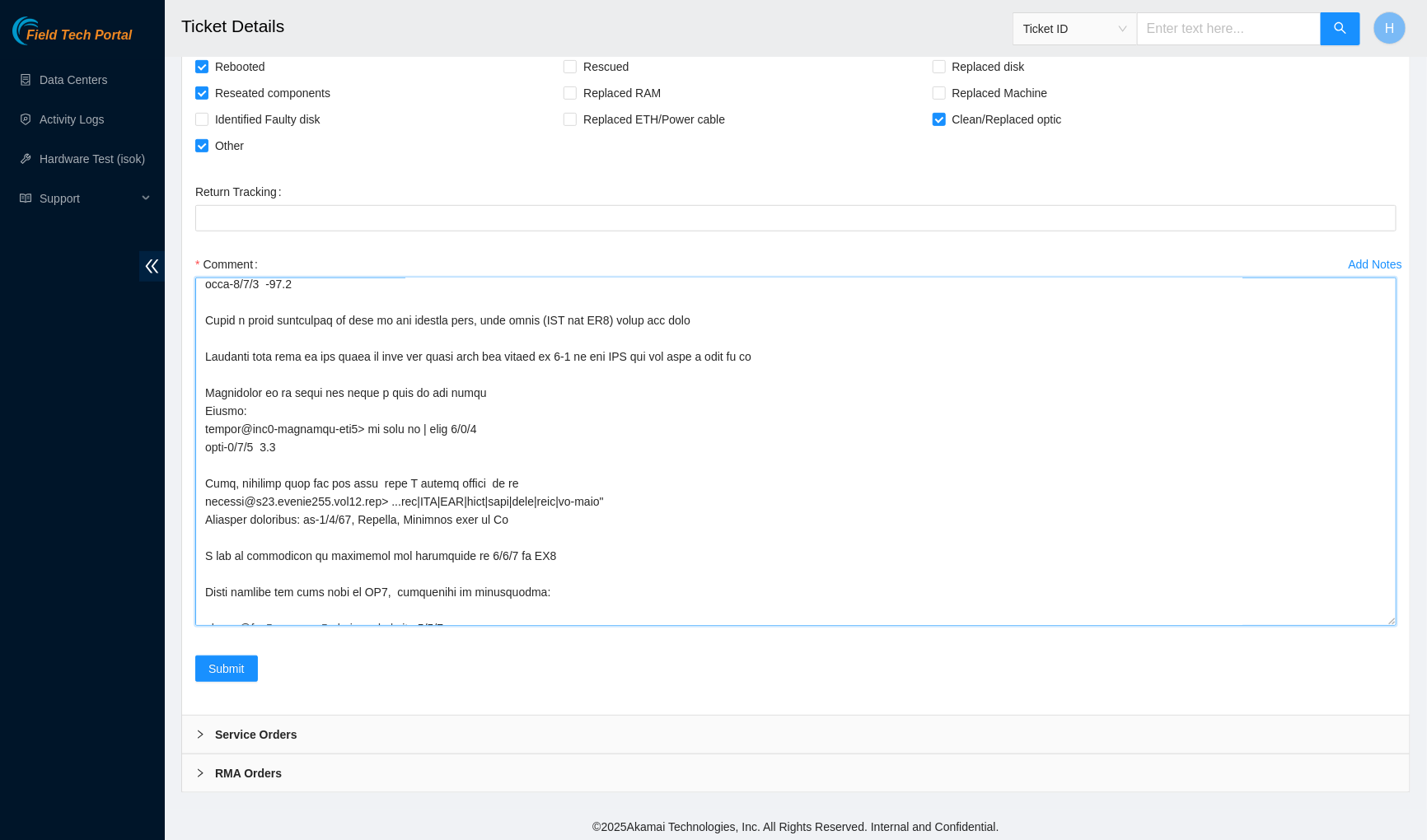
scroll to position [833, 0]
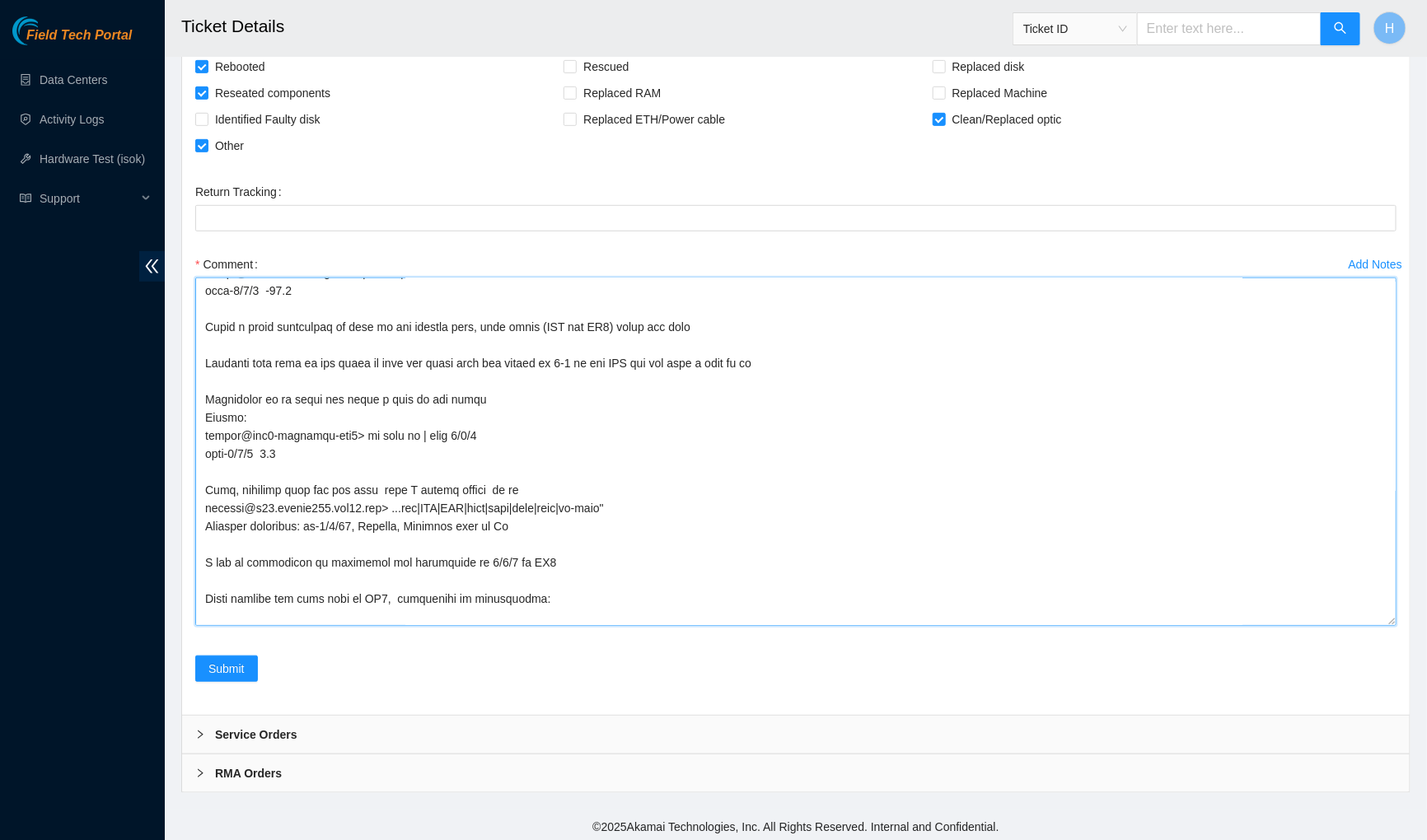
click at [240, 394] on textarea "Comment" at bounding box center [796, 452] width 1201 height 349
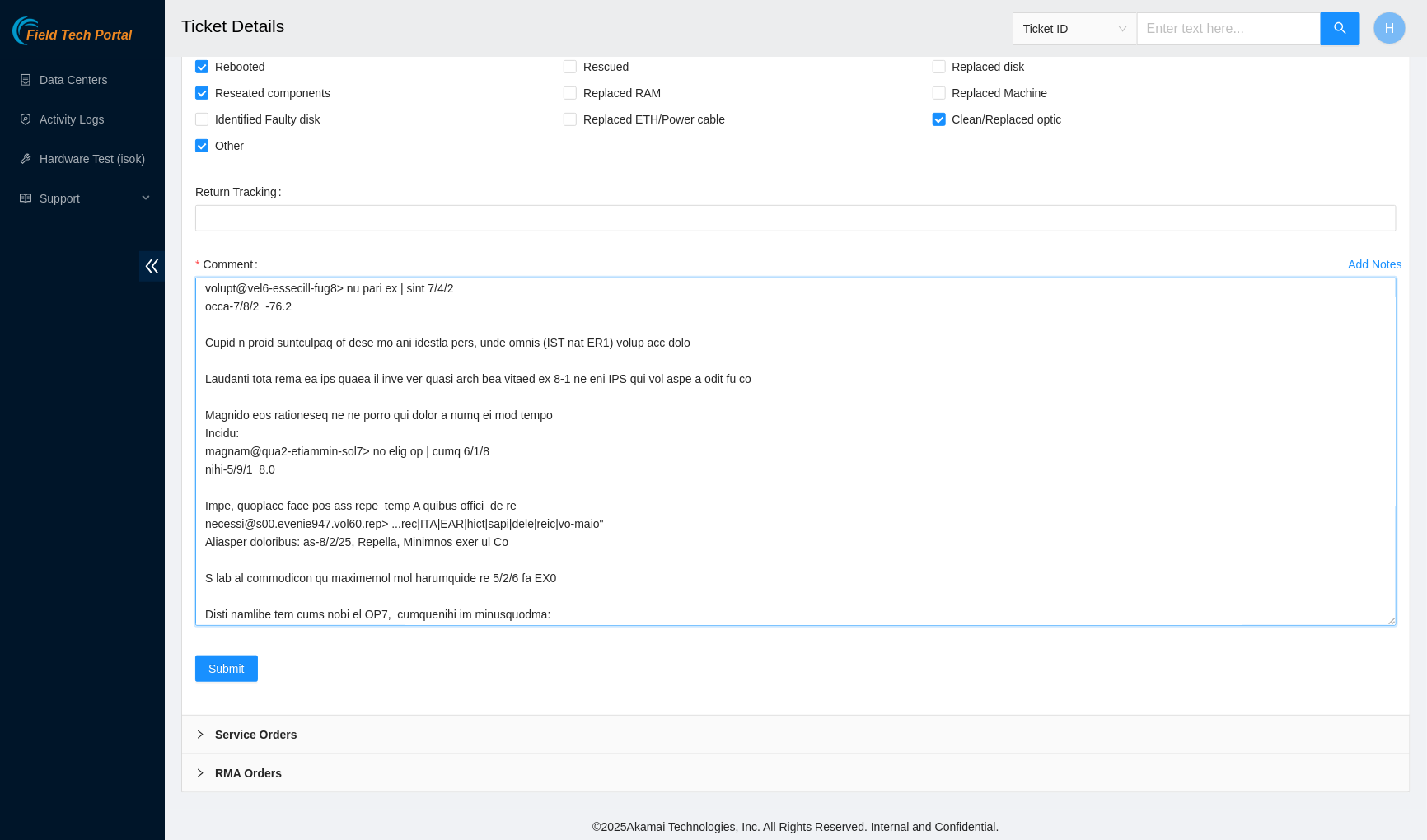
click at [207, 372] on textarea "Comment" at bounding box center [796, 452] width 1201 height 349
click at [225, 374] on textarea "Comment" at bounding box center [796, 452] width 1201 height 349
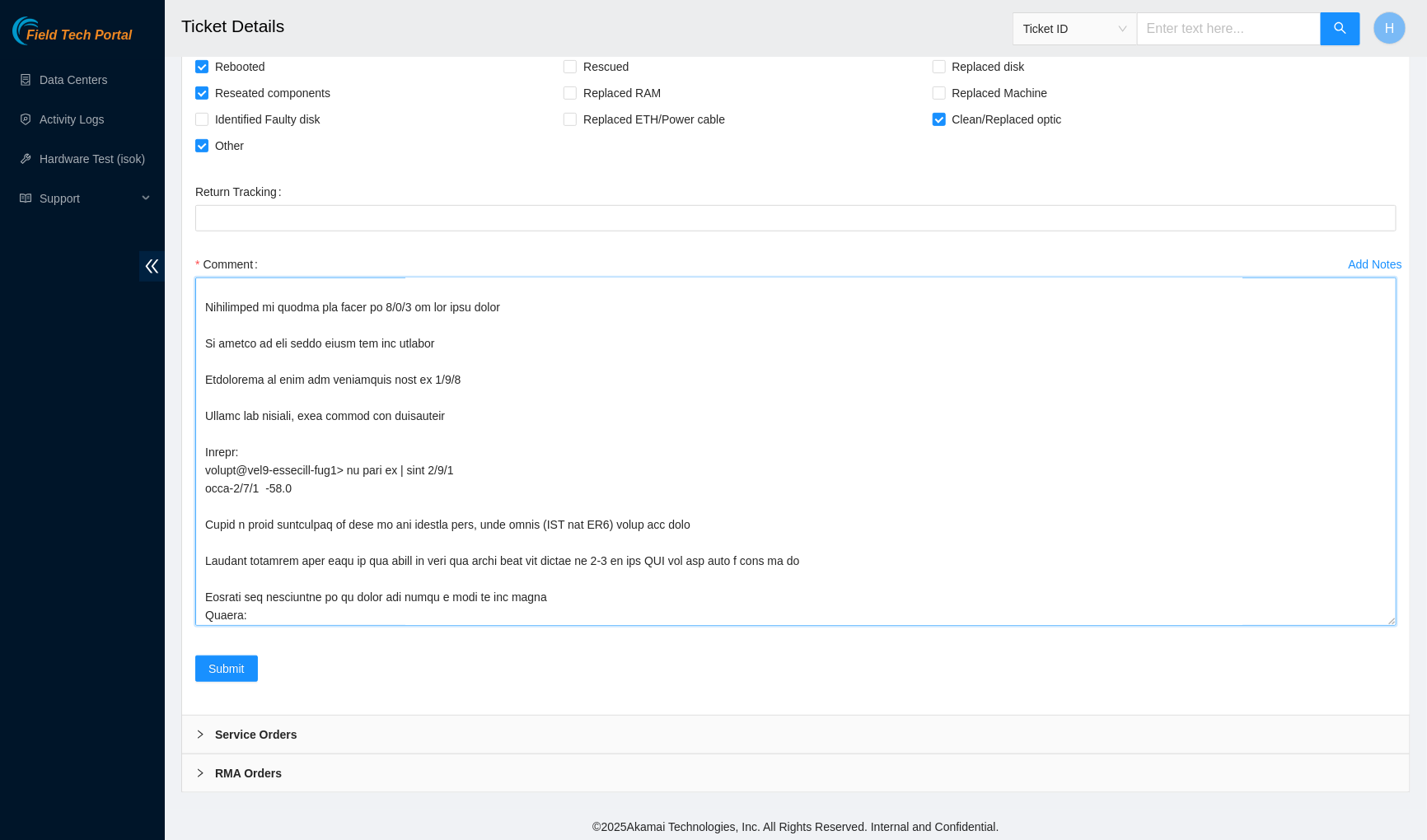
scroll to position [615, 0]
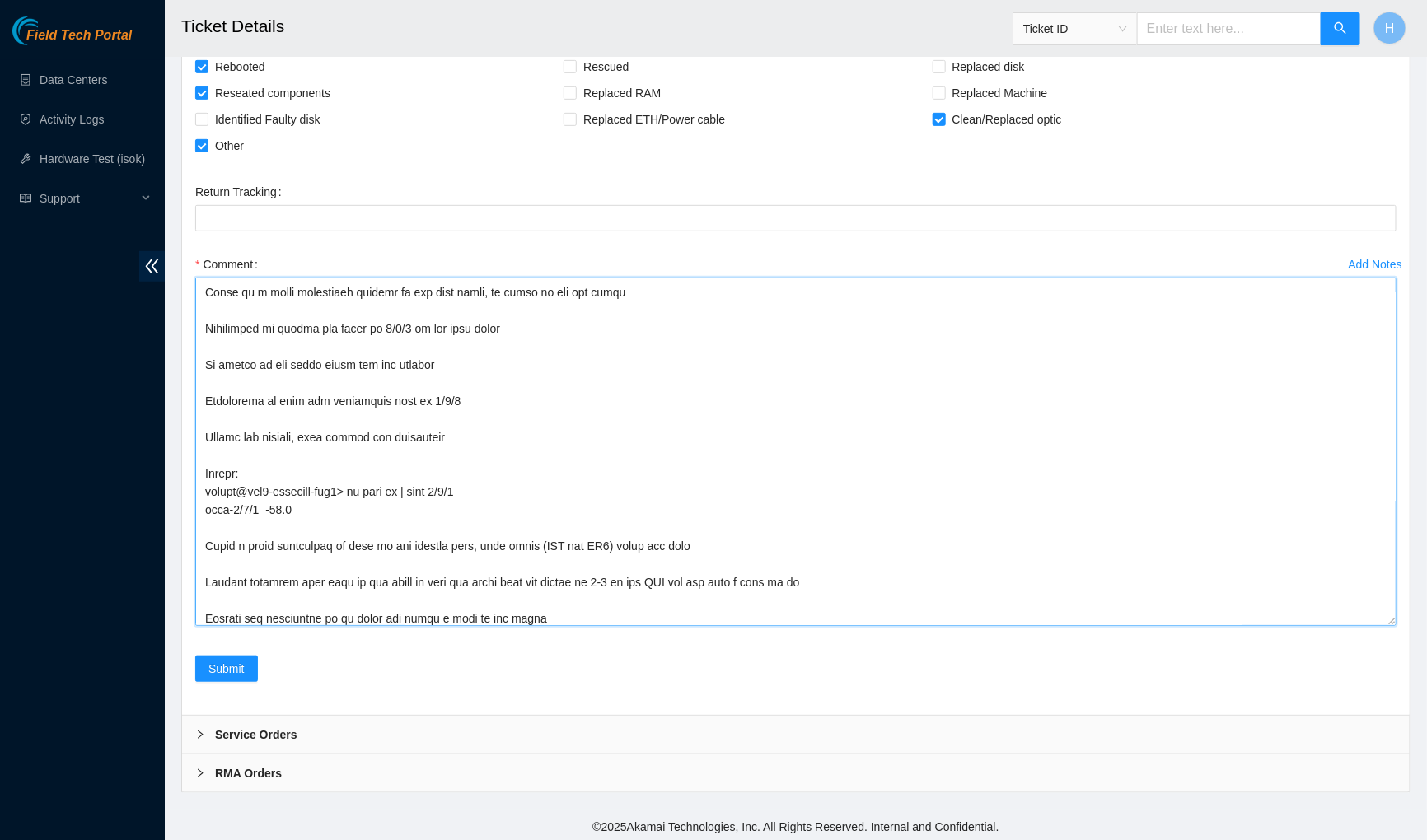
click at [209, 399] on textarea "Comment" at bounding box center [796, 452] width 1201 height 349
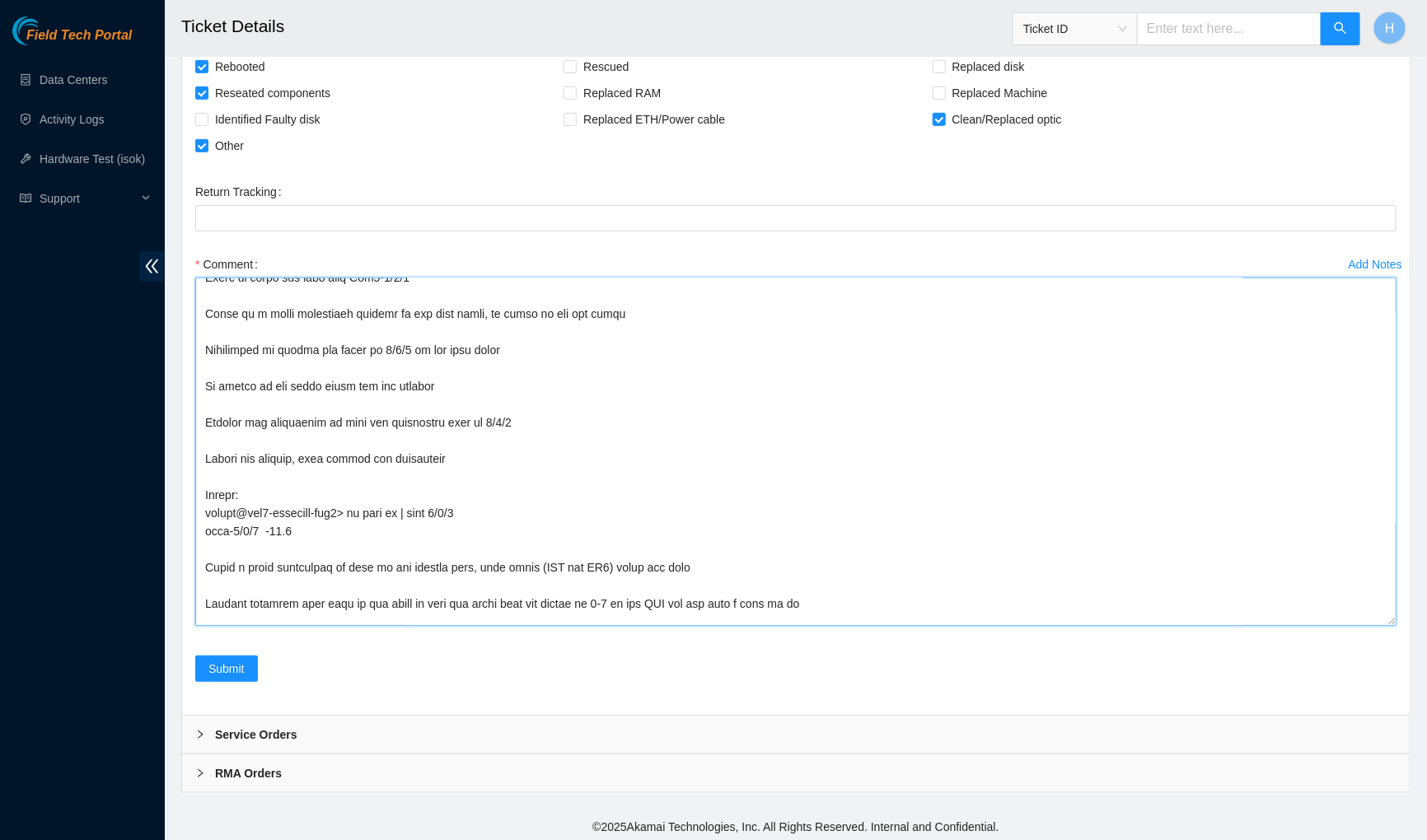
scroll to position [585, 0]
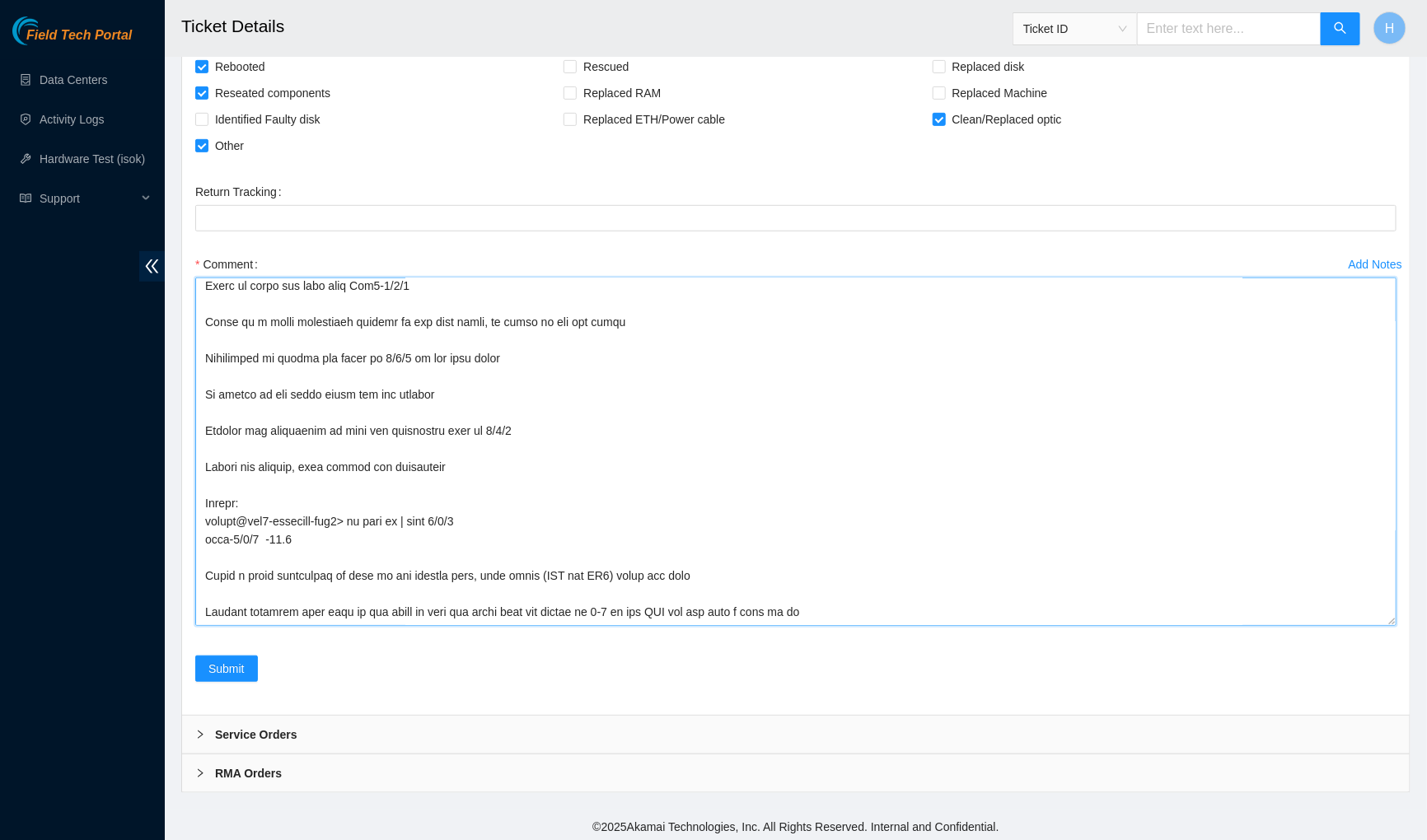
drag, startPoint x: 260, startPoint y: 425, endPoint x: 198, endPoint y: 423, distance: 62.0
click at [198, 423] on textarea "Comment" at bounding box center [796, 452] width 1201 height 349
click at [203, 356] on textarea "Comment" at bounding box center [796, 452] width 1201 height 349
paste textarea "Phillip was"
click at [269, 361] on textarea "Comment" at bounding box center [796, 452] width 1201 height 349
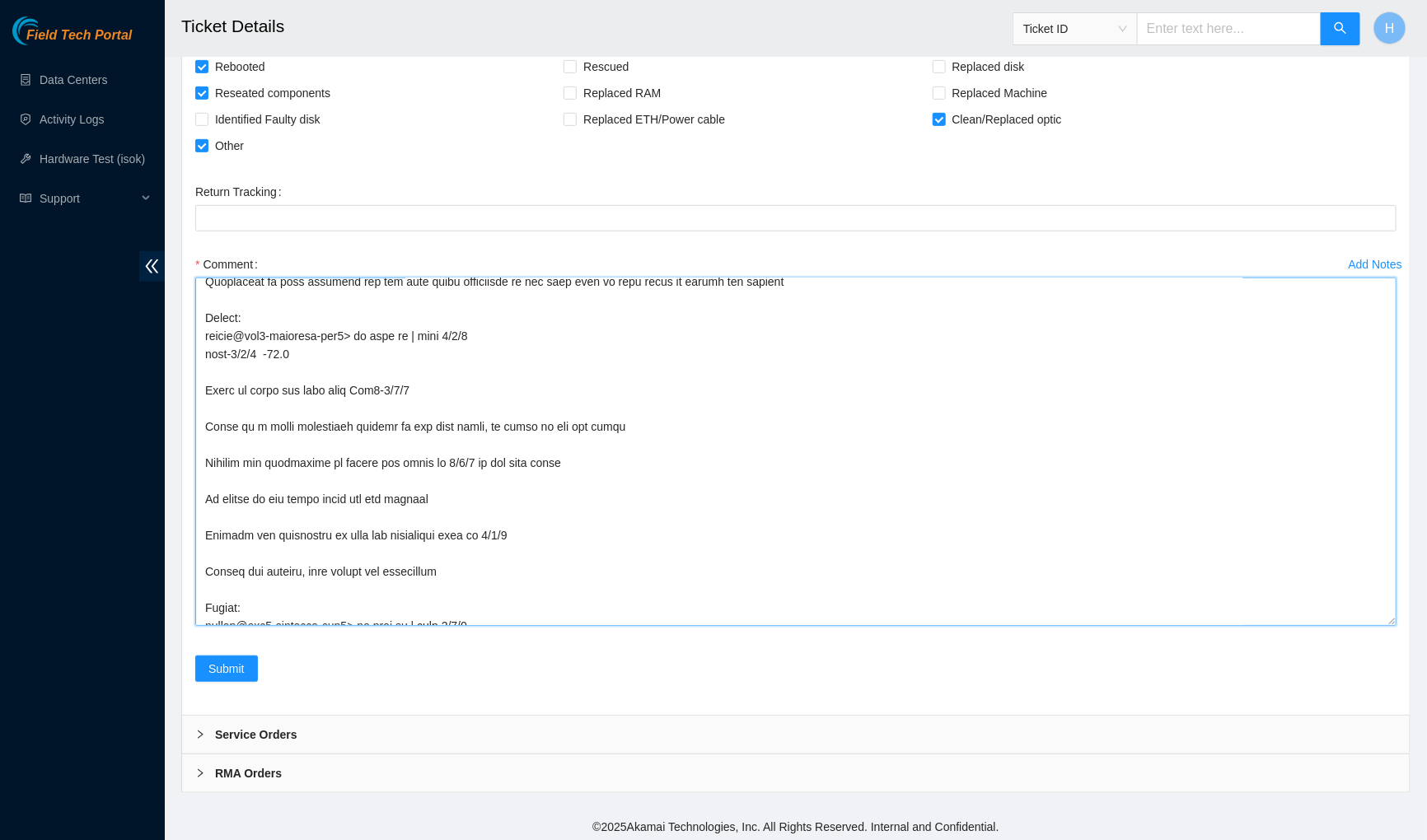
scroll to position [474, 0]
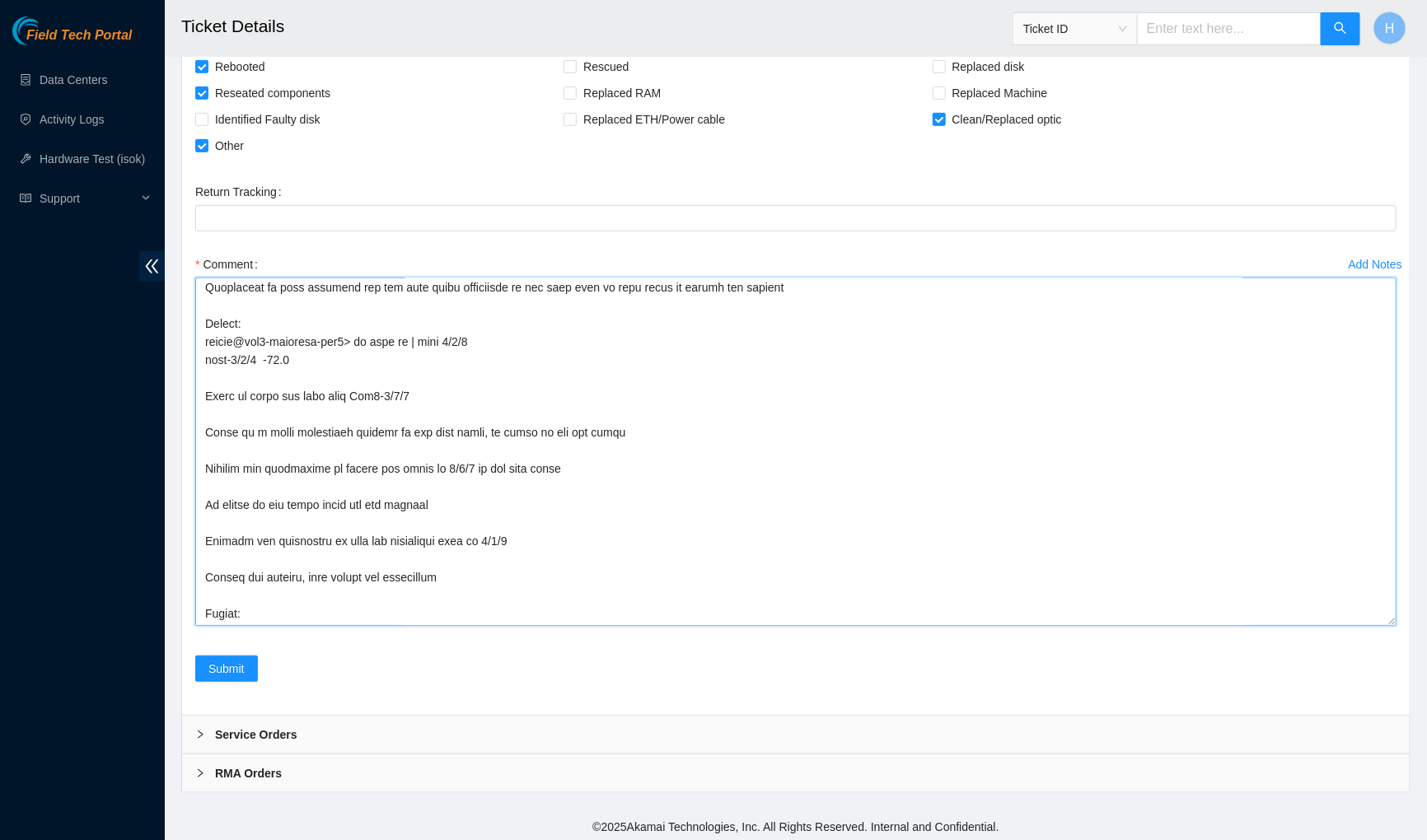
click at [204, 395] on textarea "Comment" at bounding box center [796, 452] width 1201 height 349
paste textarea "Phillip was"
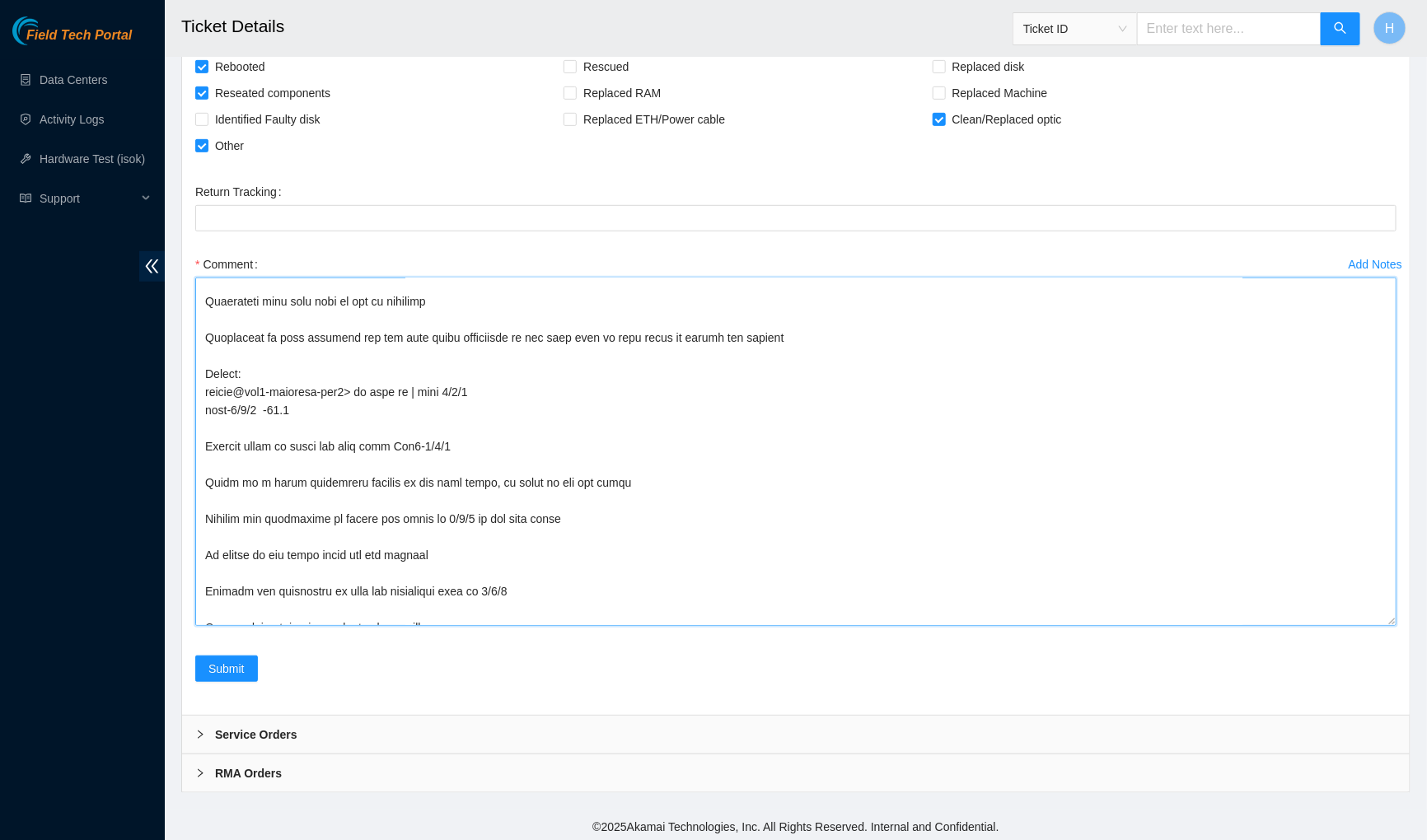
scroll to position [417, 0]
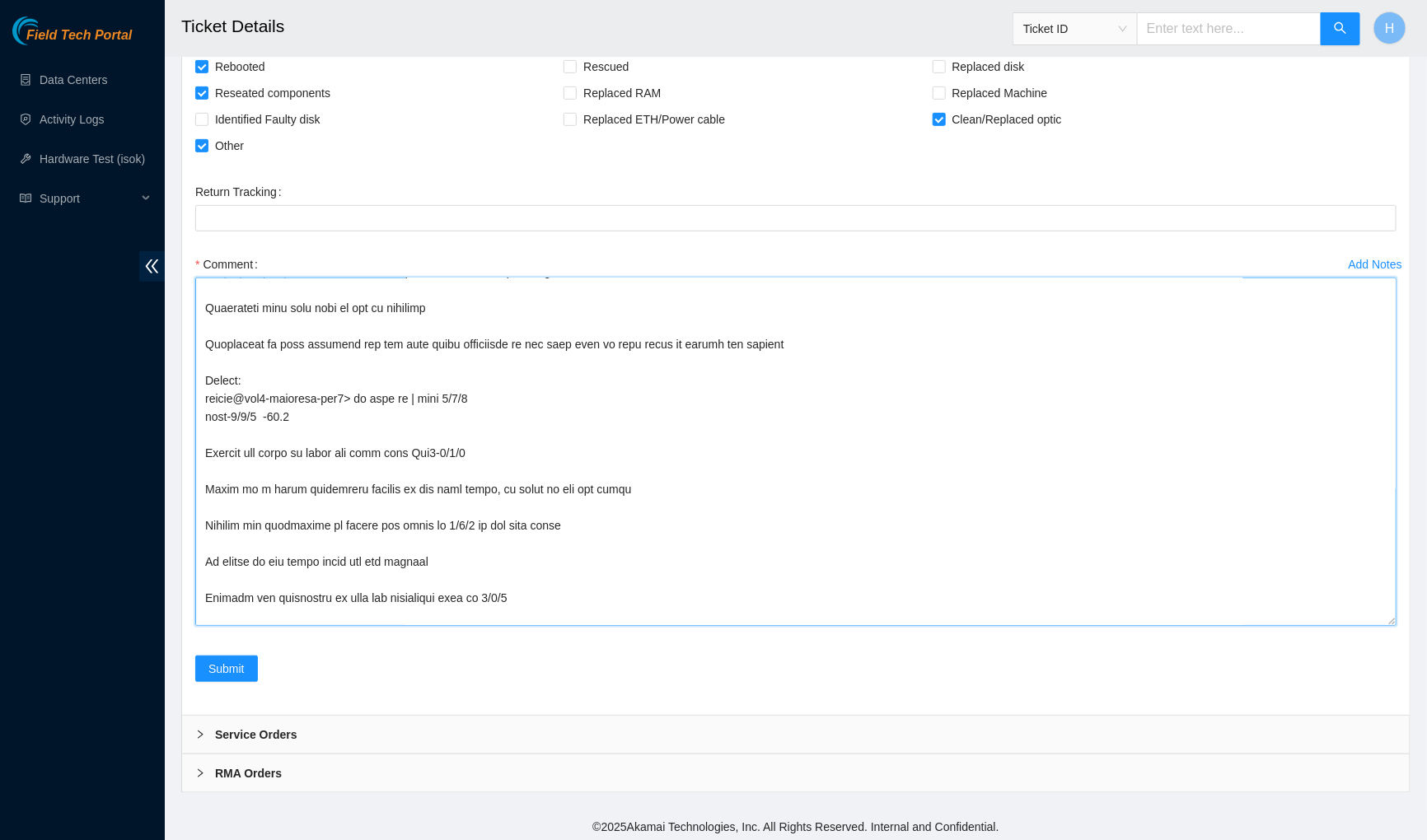
click at [207, 343] on textarea "Comment" at bounding box center [796, 452] width 1201 height 349
paste textarea "Phillip was"
click at [208, 338] on textarea "Comment" at bounding box center [796, 452] width 1201 height 349
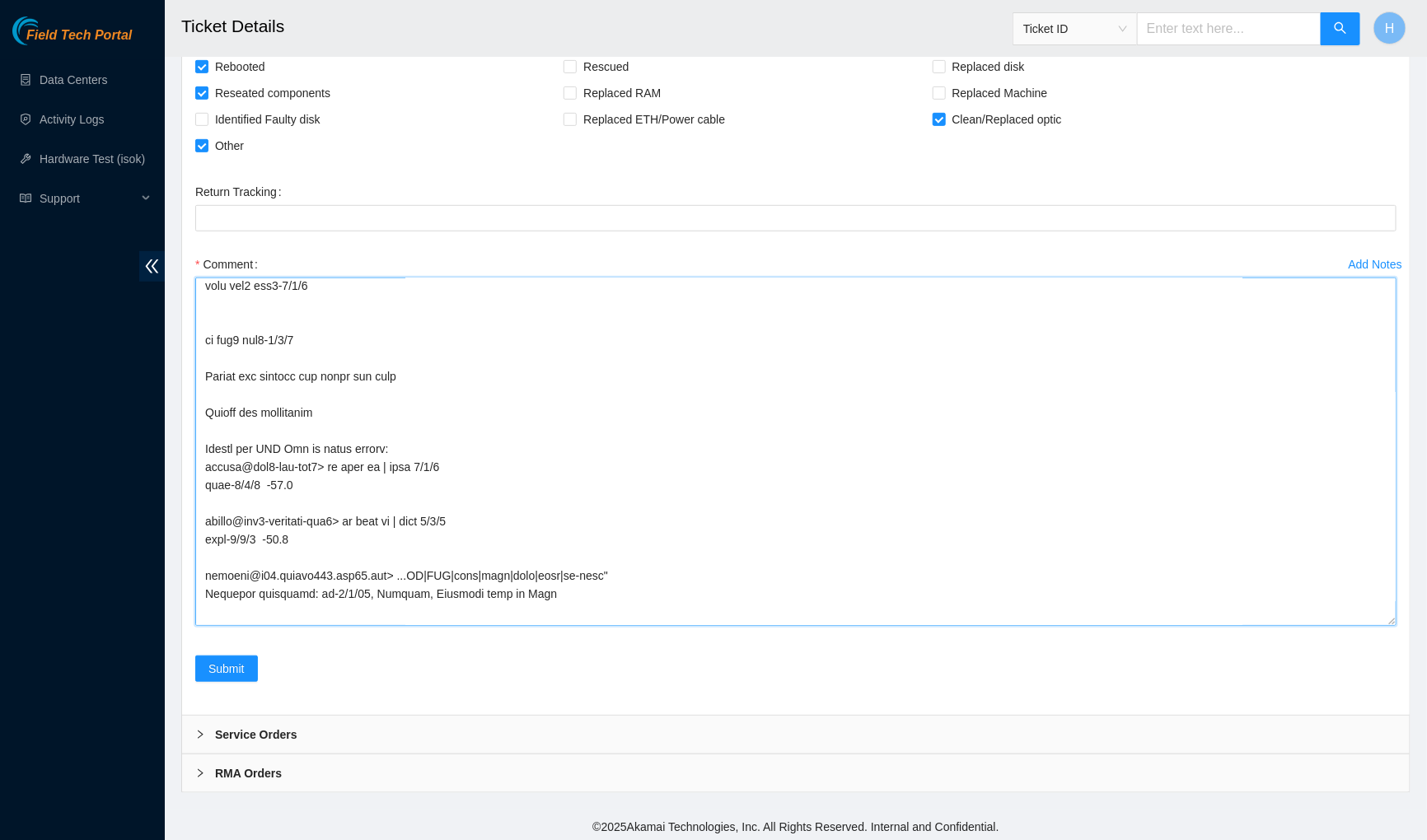
scroll to position [80, 0]
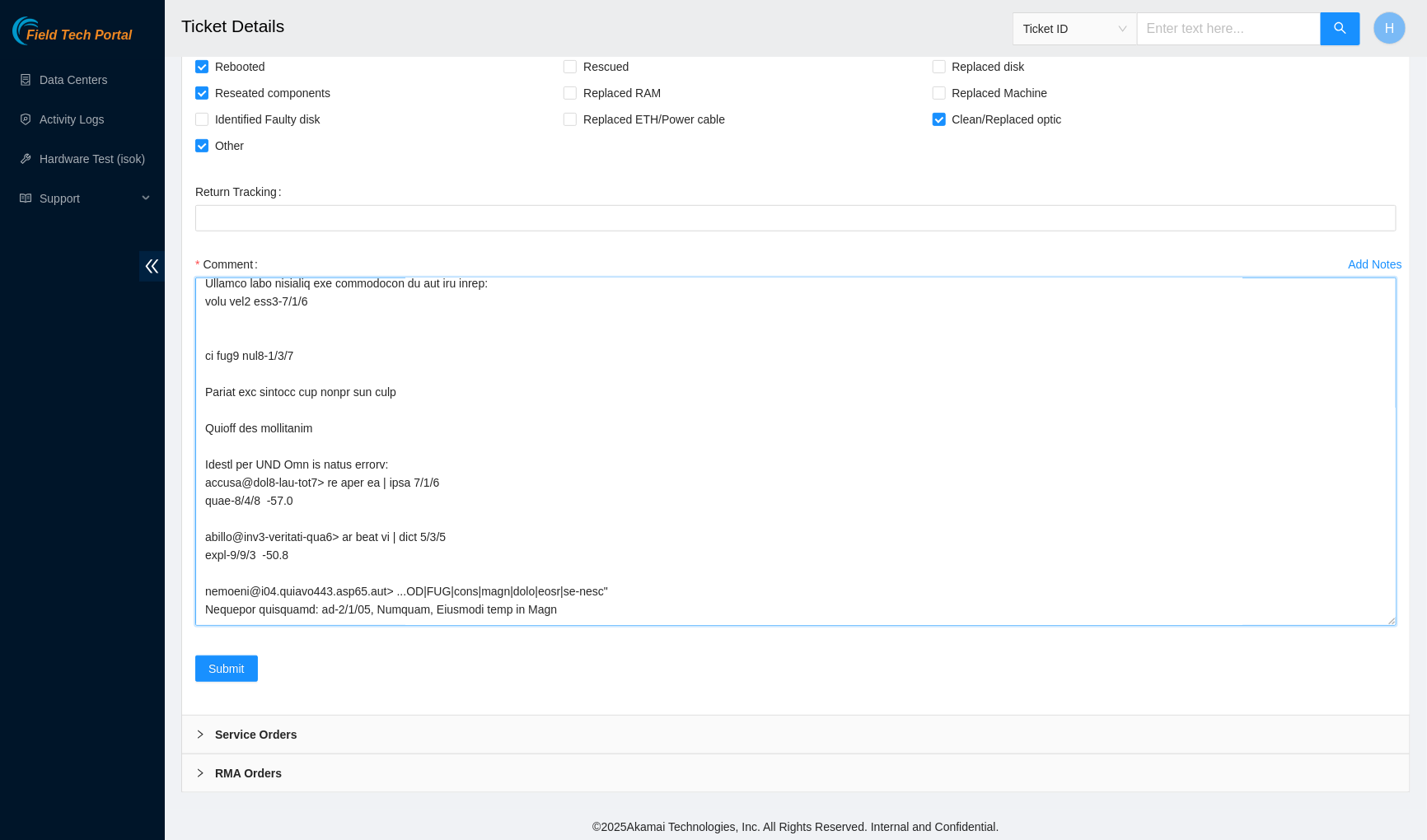
click at [201, 395] on textarea "Comment" at bounding box center [796, 452] width 1201 height 349
paste textarea "Phillip was"
click at [198, 416] on textarea "Comment" at bounding box center [796, 452] width 1201 height 349
paste textarea "Phillip was"
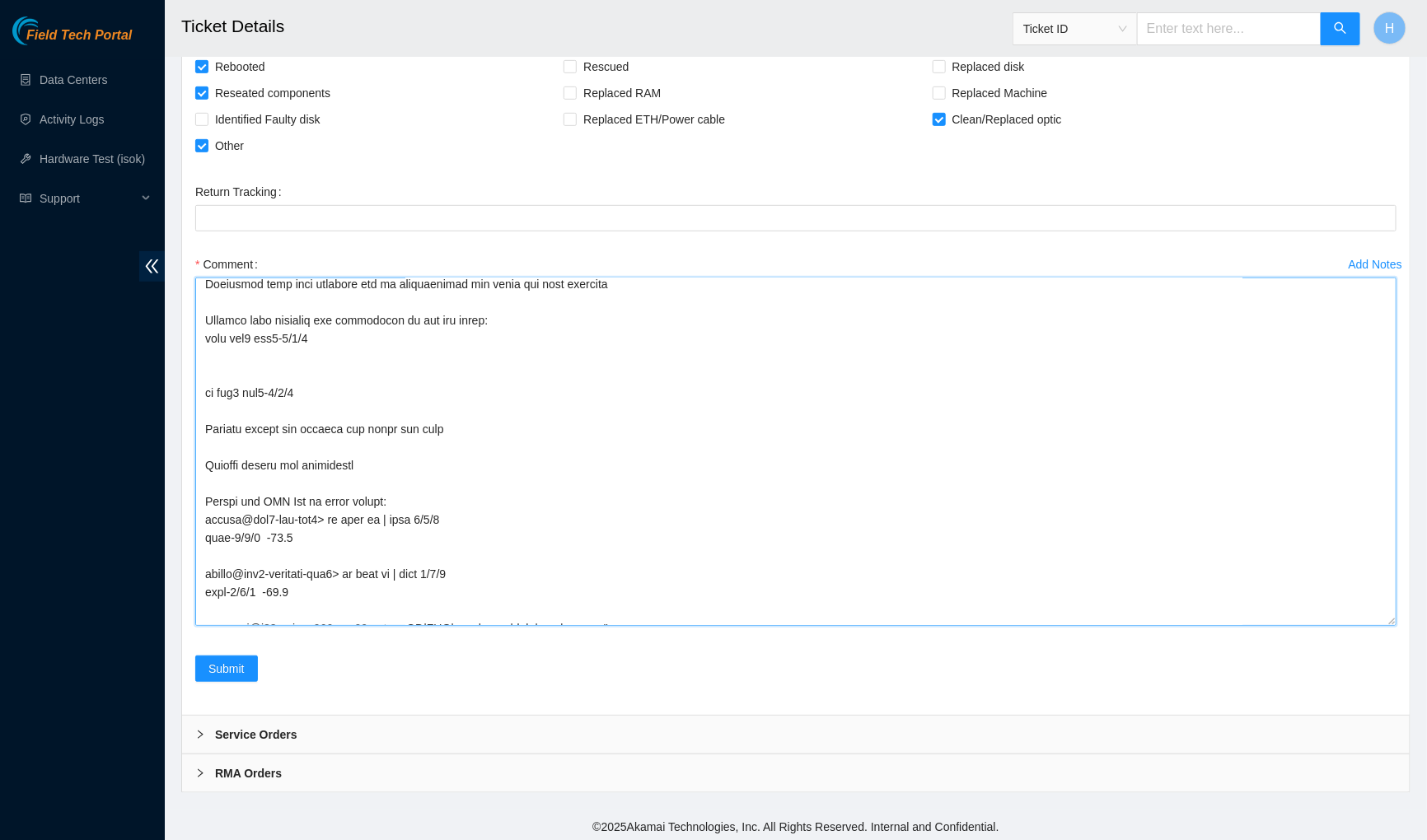
scroll to position [10, 0]
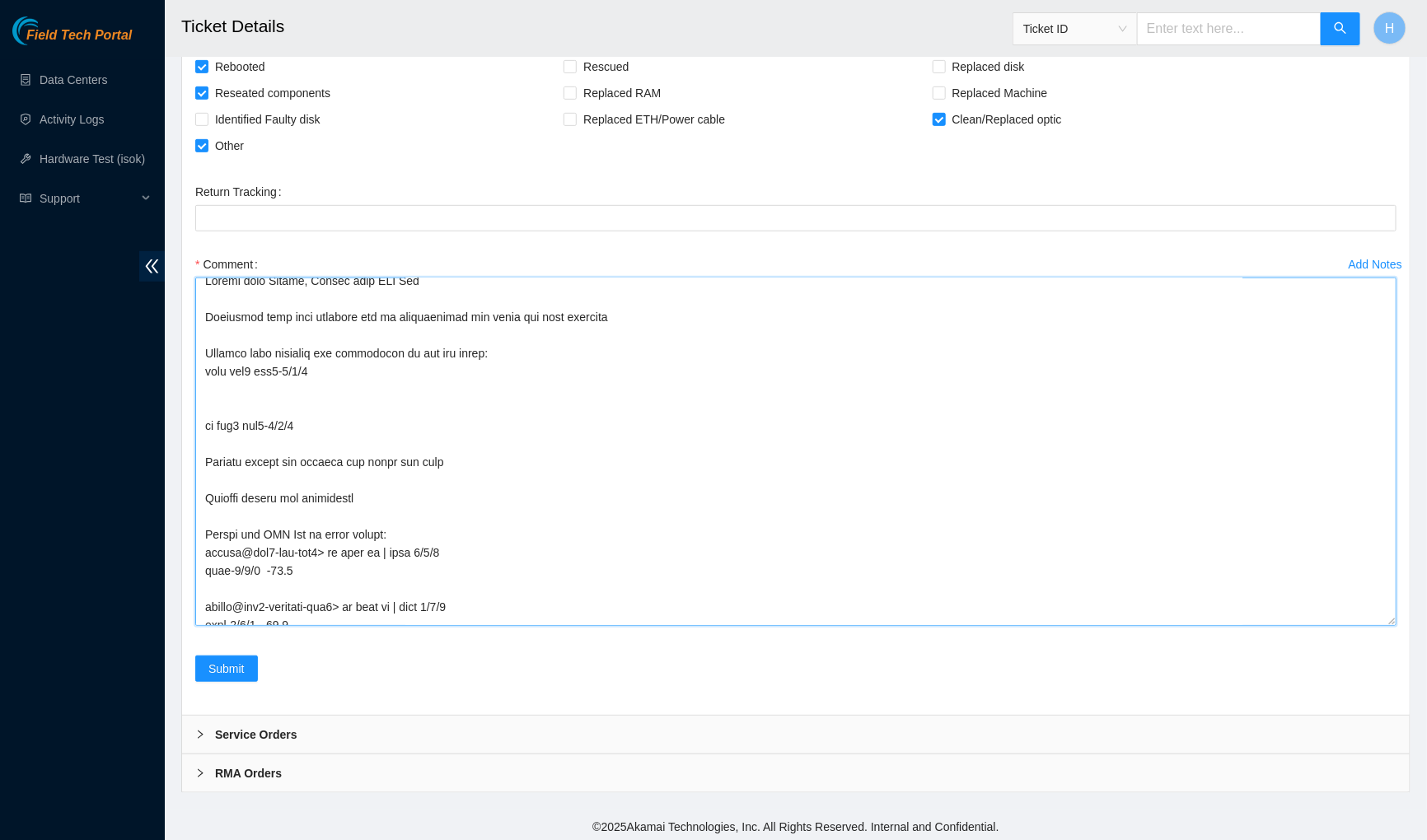
click at [201, 347] on textarea "Comment" at bounding box center [796, 452] width 1201 height 349
paste textarea "Phillip was"
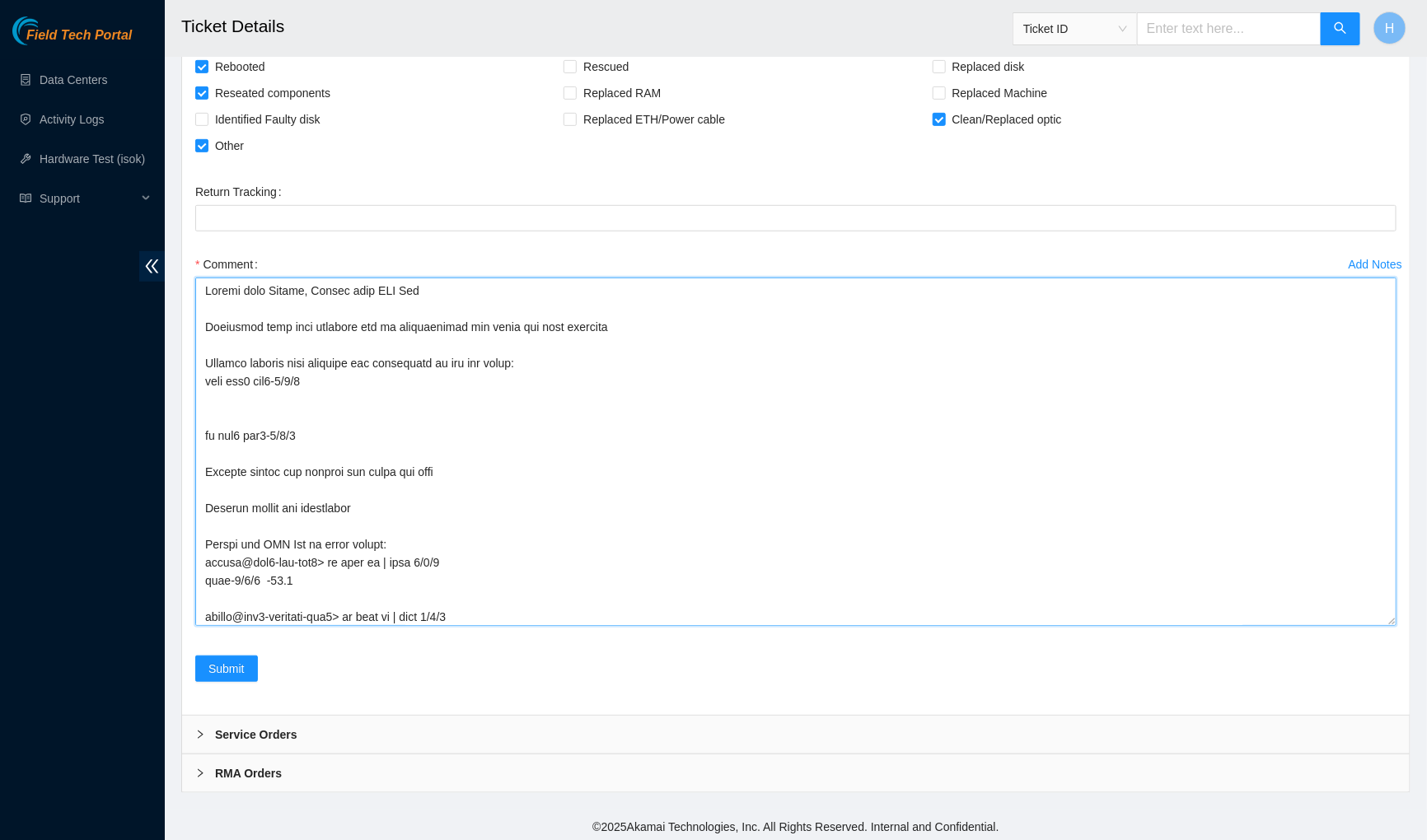
click at [204, 326] on textarea "Comment" at bounding box center [796, 452] width 1201 height 349
paste textarea "Phillip was"
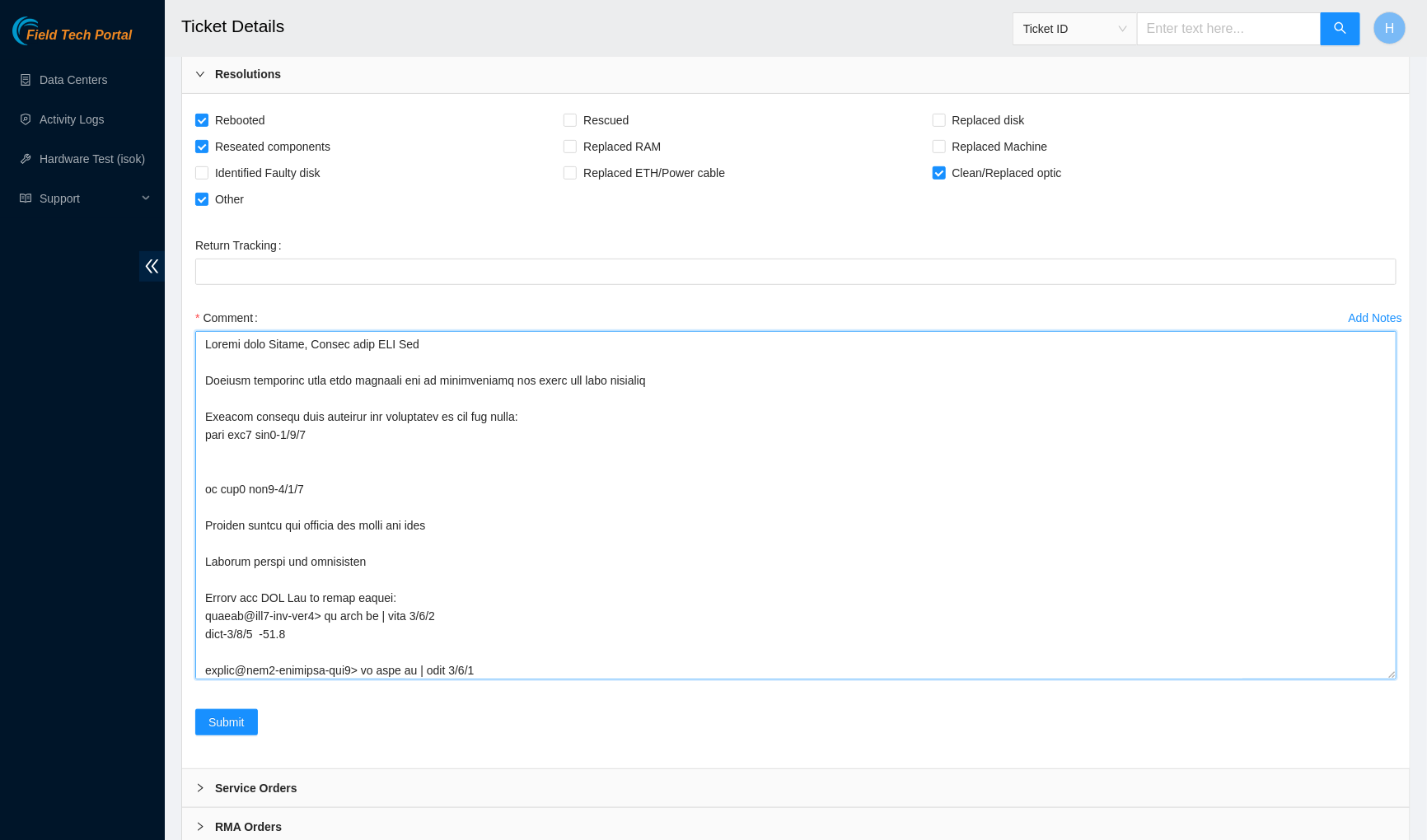
scroll to position [251, 0]
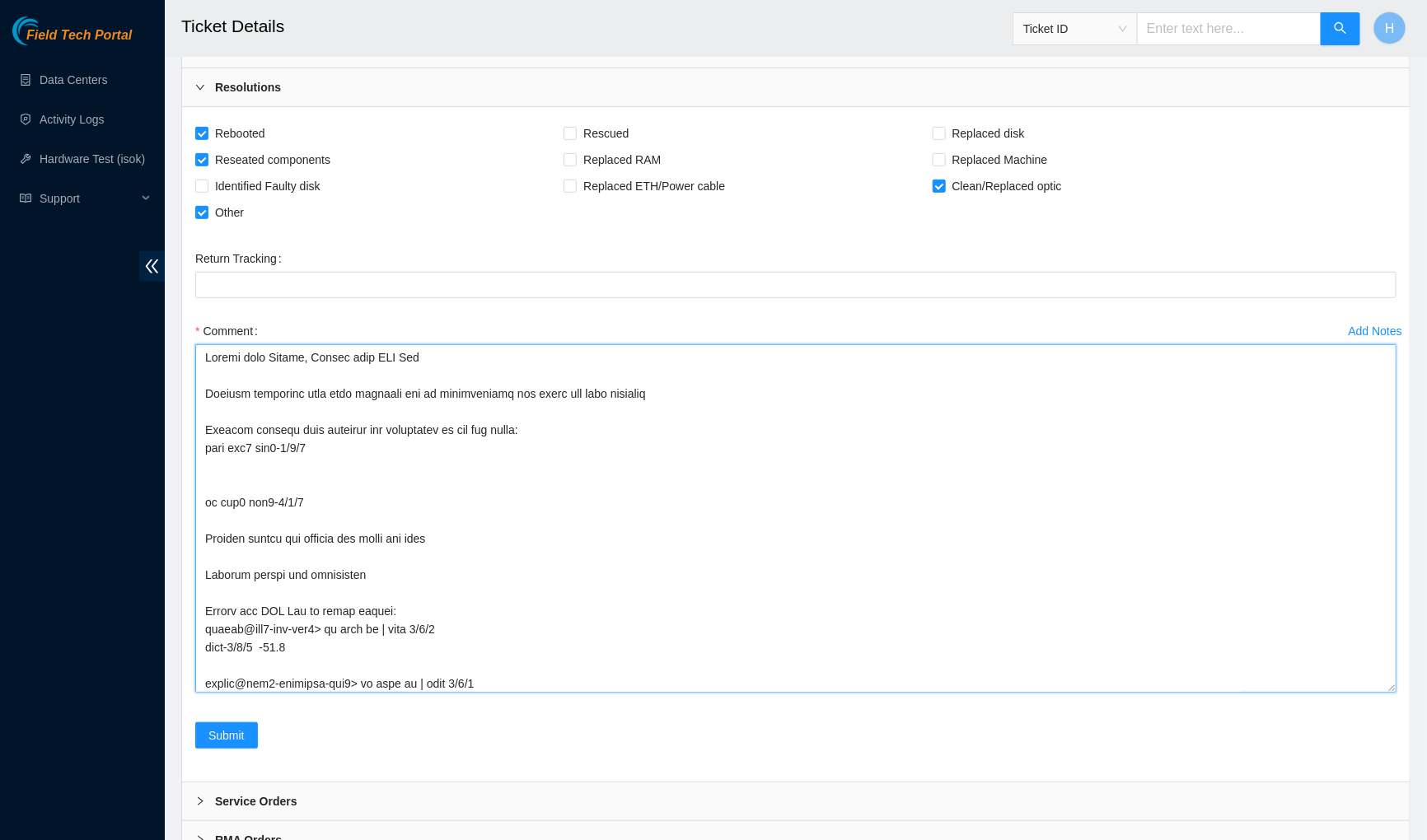
click at [302, 356] on textarea "Comment" at bounding box center [796, 518] width 1201 height 349
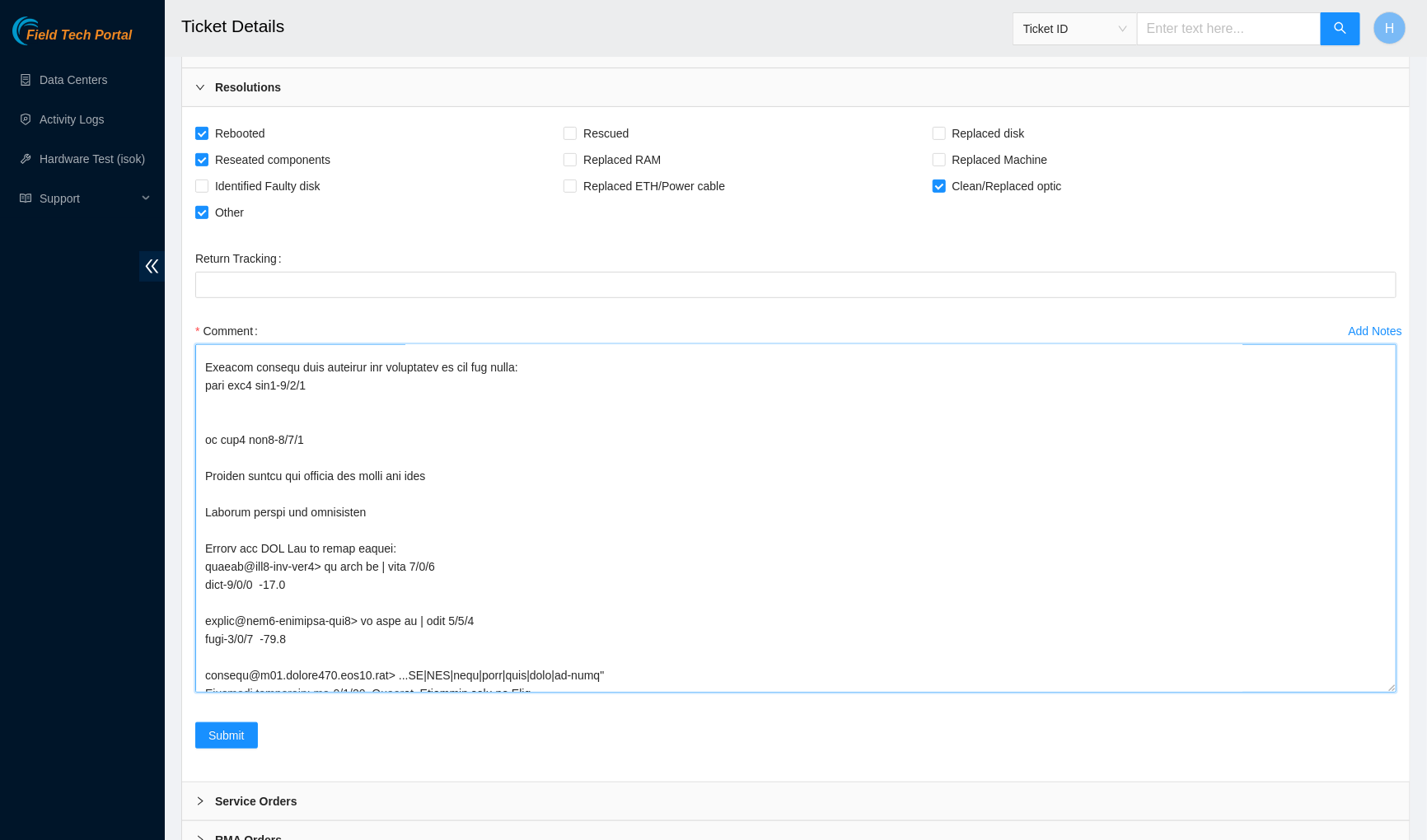
scroll to position [75, 0]
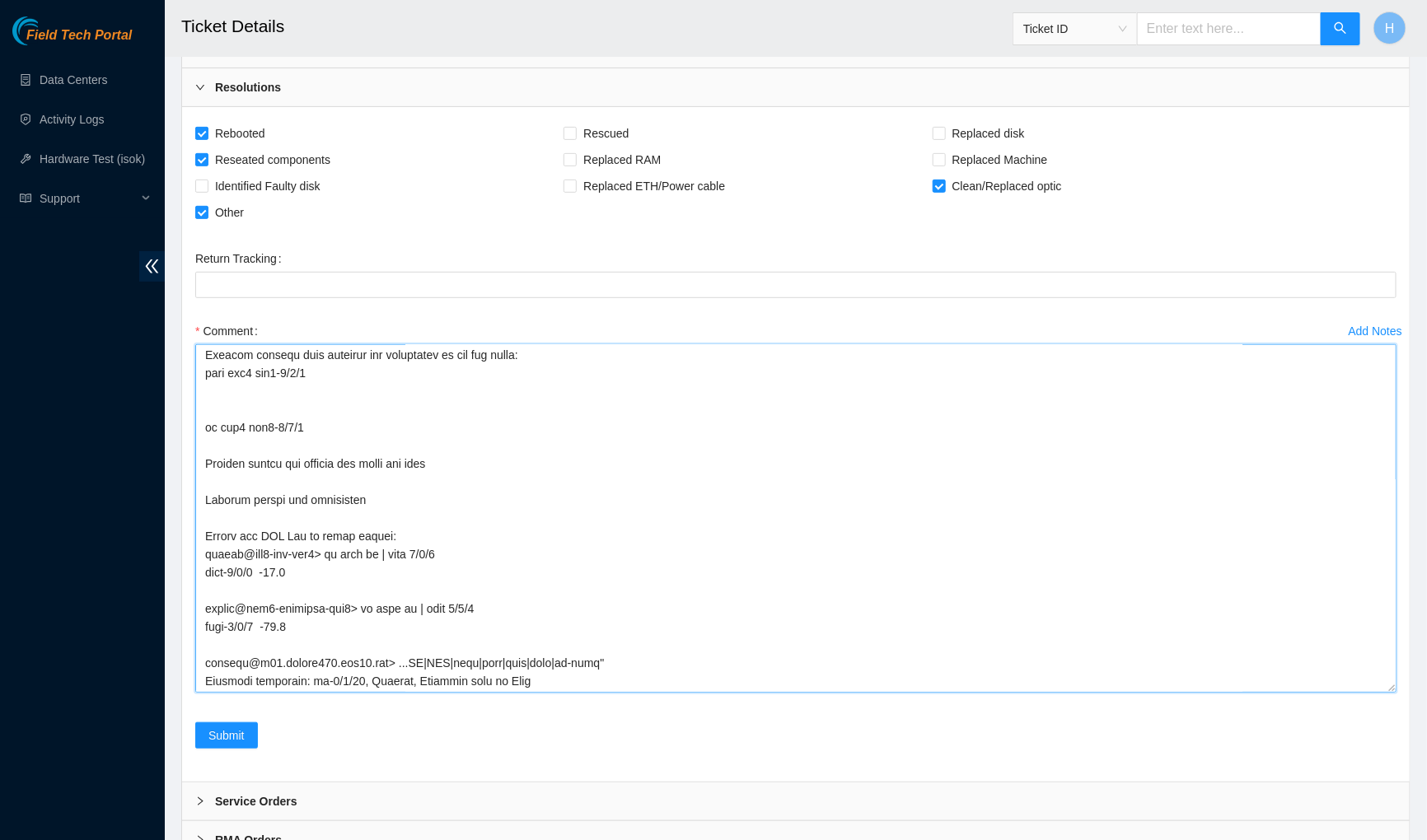
type textarea "Worked with Phillip, Triage with NIE Ray Phillip continued work from previous d…"
